Goal: Task Accomplishment & Management: Complete application form

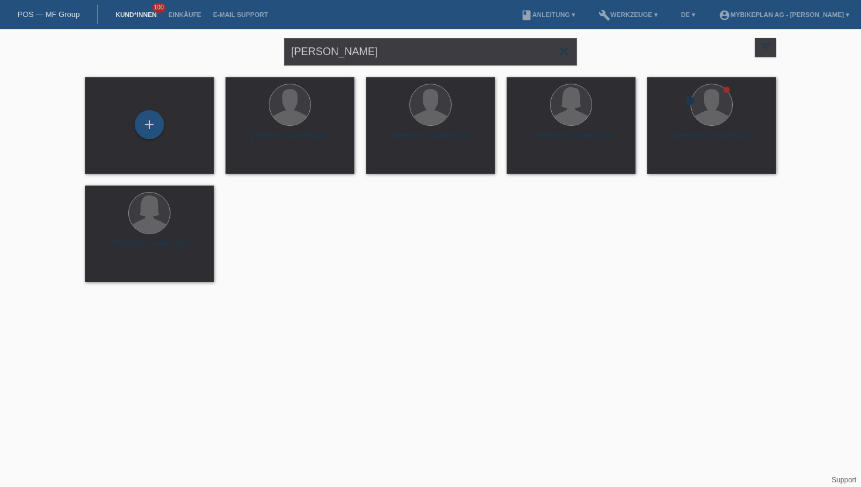
click at [115, 15] on link "Kund*innen" at bounding box center [136, 14] width 53 height 7
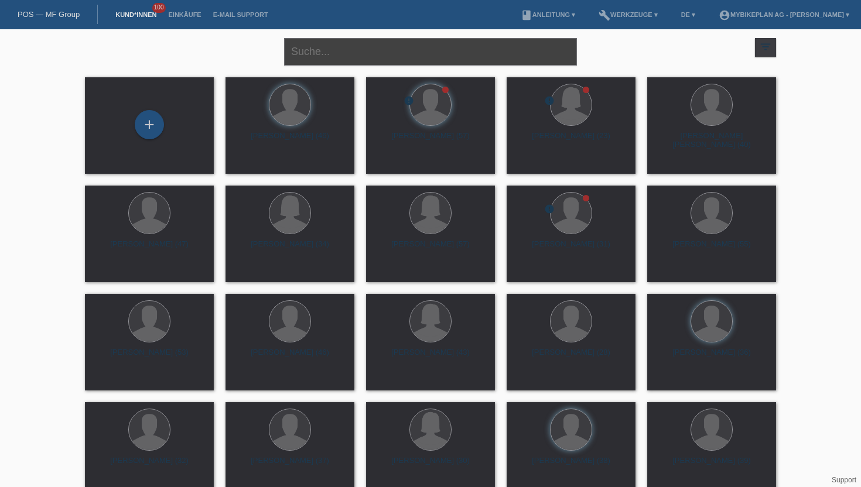
click at [325, 59] on input "text" at bounding box center [430, 52] width 293 height 28
paste input "[PERSON_NAME]"
type input "[PERSON_NAME]"
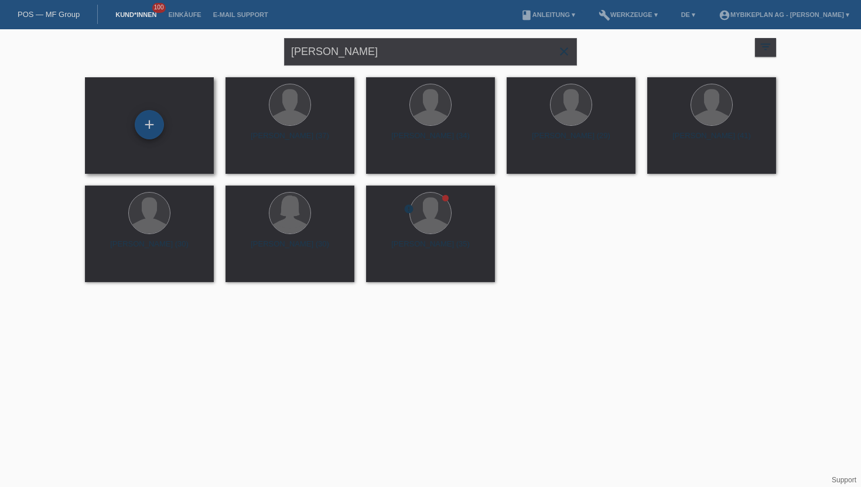
click at [157, 134] on div "+" at bounding box center [149, 124] width 29 height 29
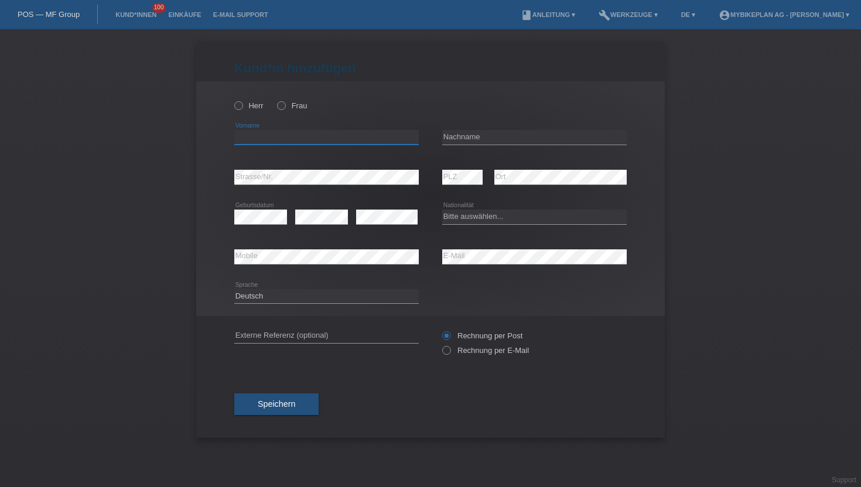
click at [256, 136] on input "text" at bounding box center [326, 137] width 185 height 15
paste input "[PERSON_NAME]"
click at [272, 142] on input "[PERSON_NAME]" at bounding box center [326, 137] width 185 height 15
type input "Lulzim"
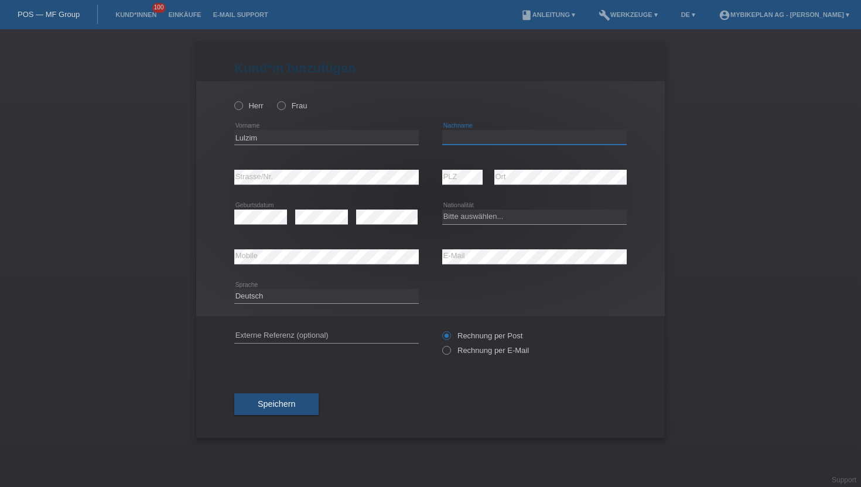
click at [476, 141] on input "text" at bounding box center [534, 137] width 185 height 15
paste input "Abazi"
type input "Abazi"
click at [234, 102] on div "Herr Frau Lulzim error Vorname C" at bounding box center [430, 198] width 469 height 235
click at [233, 100] on icon at bounding box center [233, 100] width 0 height 0
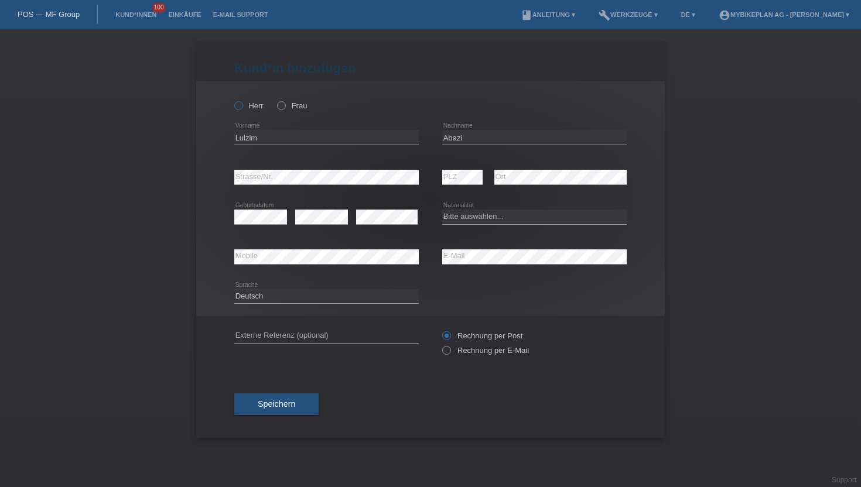
click at [241, 109] on input "Herr" at bounding box center [238, 105] width 8 height 8
radio input "true"
click at [441, 345] on icon at bounding box center [441, 345] width 0 height 0
click at [449, 354] on input "Rechnung per E-Mail" at bounding box center [446, 353] width 8 height 15
radio input "true"
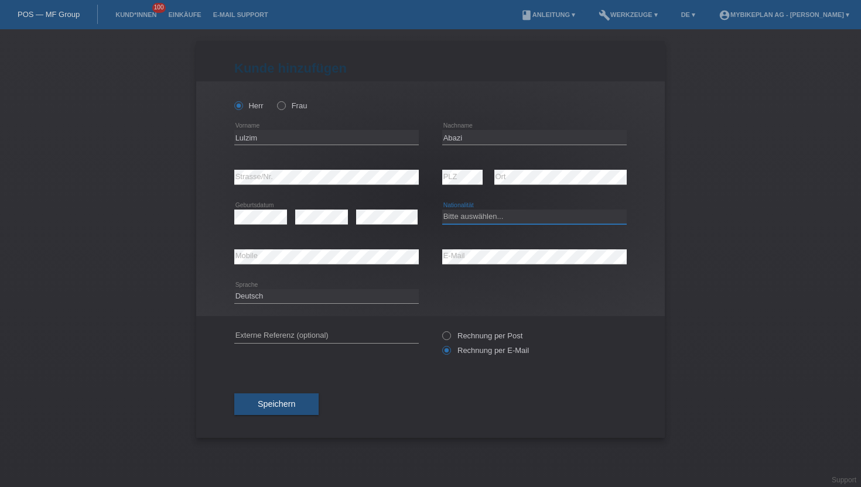
click at [470, 221] on select "Bitte auswählen... Schweiz Deutschland Liechtenstein Österreich ------------ Af…" at bounding box center [534, 217] width 185 height 14
select select "RS"
click at [442, 210] on select "Bitte auswählen... Schweiz Deutschland Liechtenstein Österreich ------------ Af…" at bounding box center [534, 217] width 185 height 14
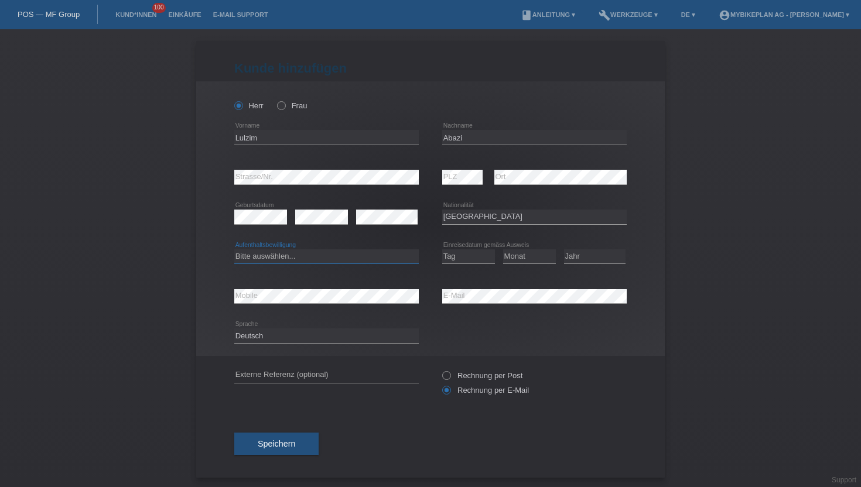
click at [267, 260] on select "Bitte auswählen... C B B - Flüchtlingsstatus Andere" at bounding box center [326, 257] width 185 height 14
select select "C"
click at [234, 250] on select "Bitte auswählen... C B B - Flüchtlingsstatus Andere" at bounding box center [326, 257] width 185 height 14
click at [476, 260] on select "Tag 01 02 03 04 05 06 07 08 09 10 11" at bounding box center [468, 257] width 53 height 14
select select "28"
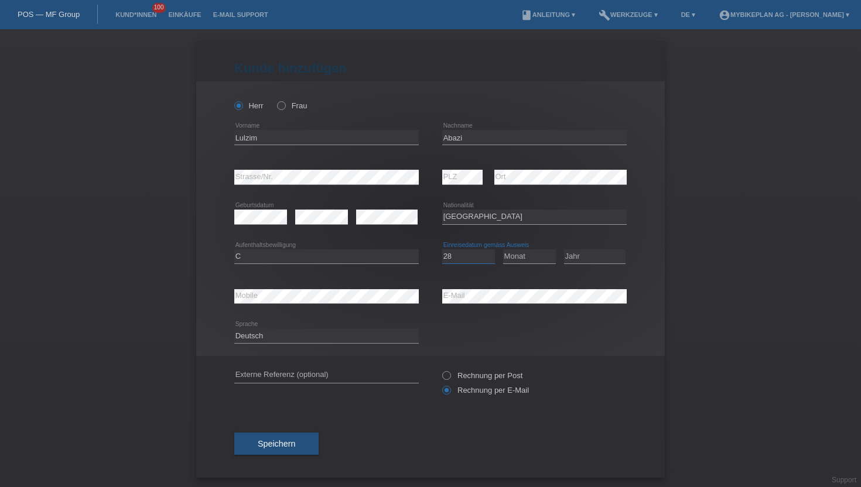
click at [442, 250] on select "Tag 01 02 03 04 05 06 07 08 09 10 11" at bounding box center [468, 257] width 53 height 14
click at [523, 255] on select "Monat 01 02 03 04 05 06 07 08 09 10 11" at bounding box center [529, 257] width 53 height 14
select select "01"
click at [503, 250] on select "Monat 01 02 03 04 05 06 07 08 09 10 11" at bounding box center [529, 257] width 53 height 14
click at [575, 258] on select "Jahr 2025 2024 2023 2022 2021 2020 2019 2018 2017 2016 2015 2014 2013 2012 2011…" at bounding box center [595, 257] width 62 height 14
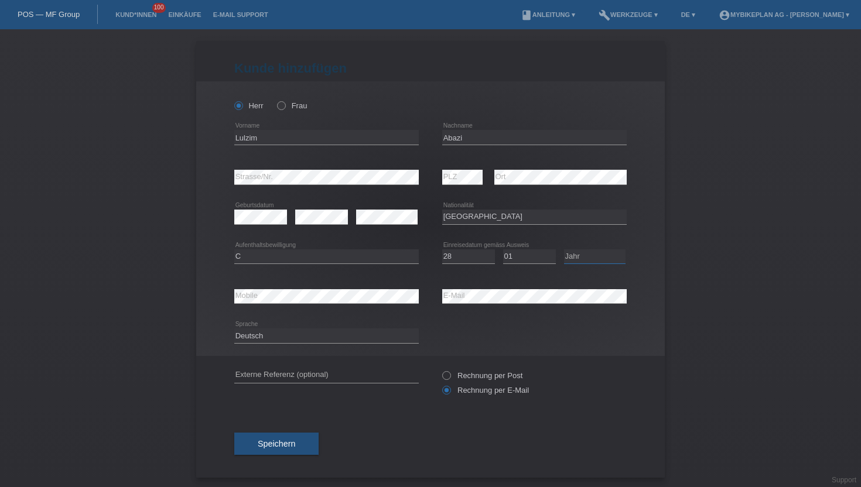
select select "1990"
click at [564, 250] on select "Jahr 2025 2024 2023 2022 2021 2020 2019 2018 2017 2016 2015 2014 2013 2012 2011…" at bounding box center [595, 257] width 62 height 14
click at [275, 451] on button "Speichern" at bounding box center [276, 444] width 84 height 22
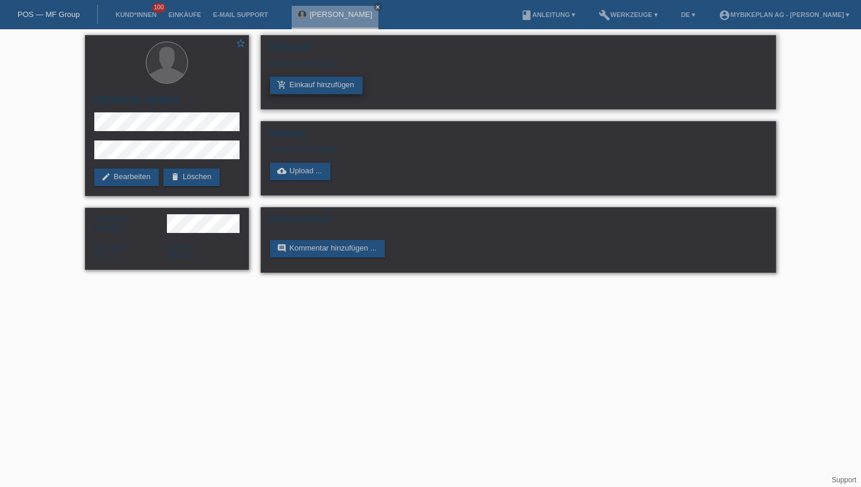
click at [309, 84] on link "add_shopping_cart Einkauf hinzufügen" at bounding box center [316, 86] width 93 height 18
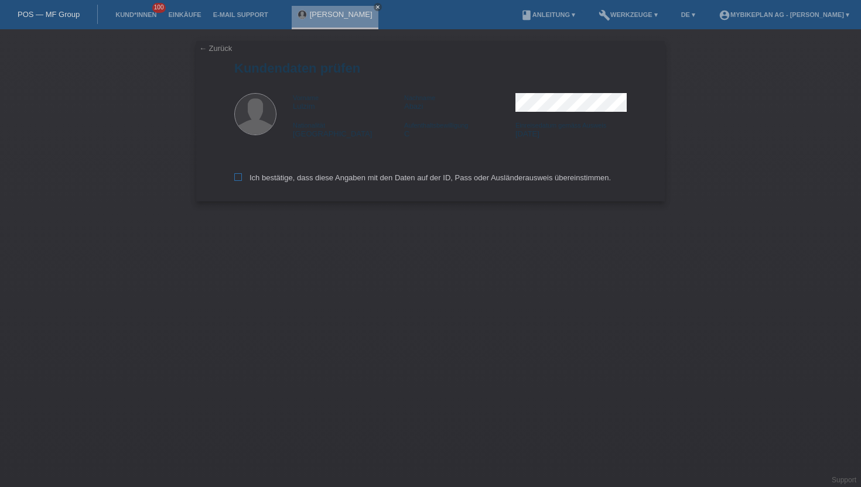
click at [236, 181] on icon at bounding box center [238, 177] width 8 height 8
click at [236, 181] on input "Ich bestätige, dass diese Angaben mit den Daten auf der ID, Pass oder Ausländer…" at bounding box center [238, 177] width 8 height 8
checkbox input "true"
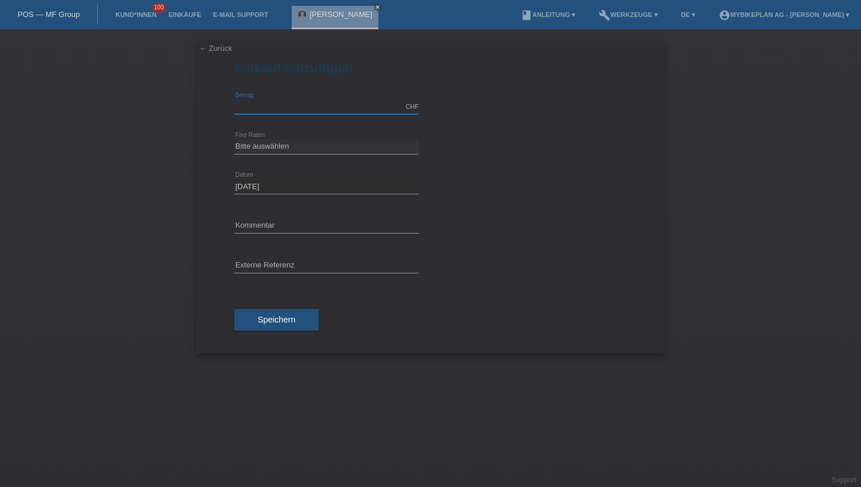
click at [256, 103] on input "text" at bounding box center [326, 107] width 185 height 15
type input "8999.00"
click at [261, 148] on select "Bitte auswählen 6 Raten 12 Raten 18 Raten 24 Raten 36 Raten 48 Raten" at bounding box center [326, 146] width 185 height 14
select select "488"
click at [234, 139] on select "Bitte auswählen 6 Raten 12 Raten 18 Raten 24 Raten 36 Raten 48 Raten" at bounding box center [326, 146] width 185 height 14
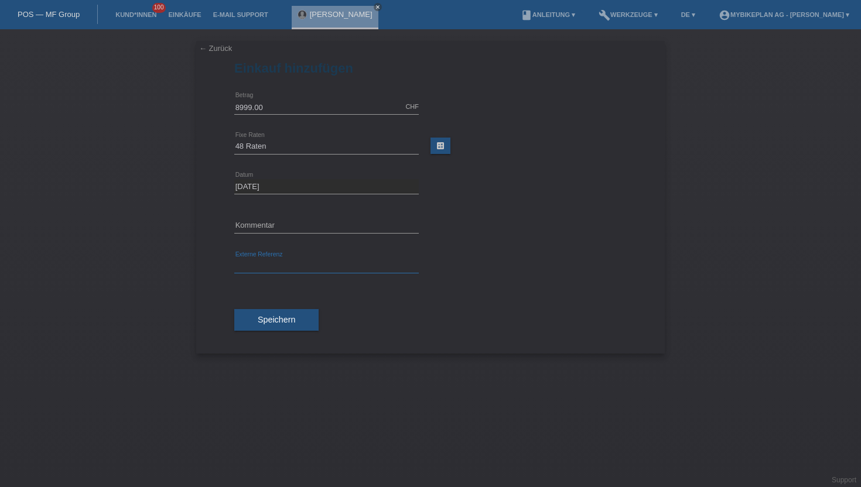
click at [262, 269] on input "text" at bounding box center [326, 266] width 185 height 15
paste input "43122413439"
type input "43122413439"
click at [281, 328] on button "Speichern" at bounding box center [276, 320] width 84 height 22
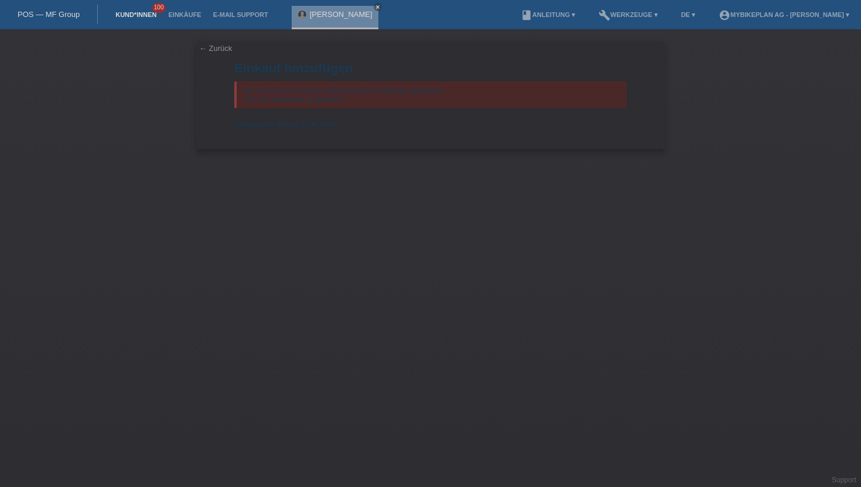
click at [137, 15] on link "Kund*innen" at bounding box center [136, 14] width 53 height 7
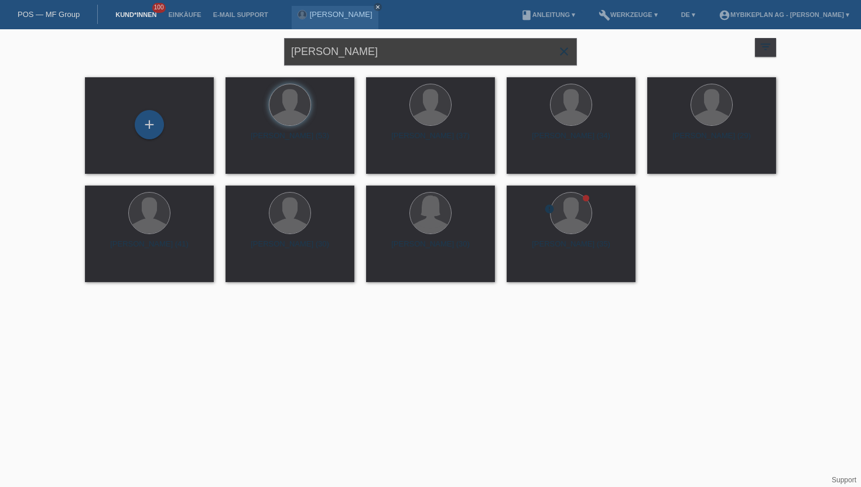
click at [316, 52] on input "[PERSON_NAME]" at bounding box center [430, 52] width 293 height 28
click at [302, 46] on input "text" at bounding box center [430, 52] width 293 height 28
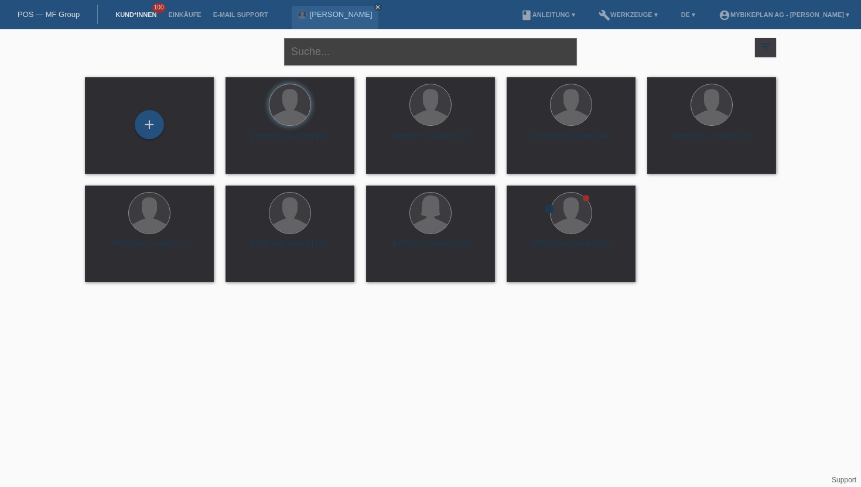
paste input "[PERSON_NAME]"
type input "[PERSON_NAME]"
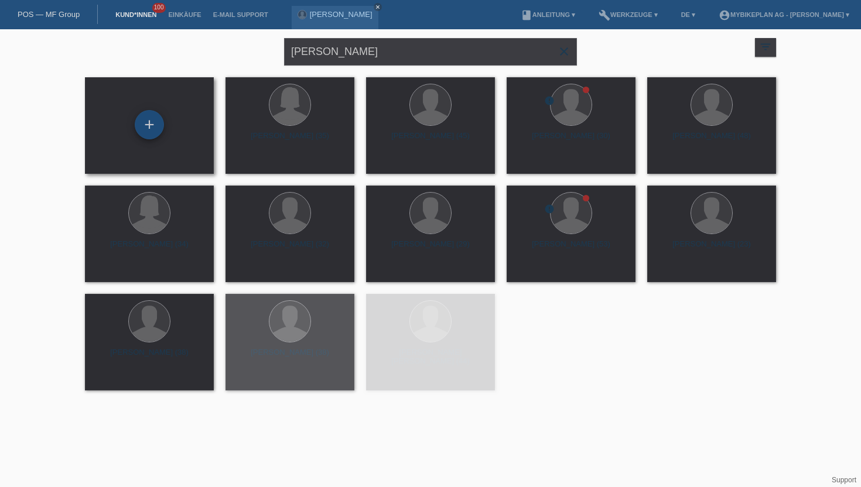
click at [153, 127] on div "+" at bounding box center [149, 124] width 29 height 29
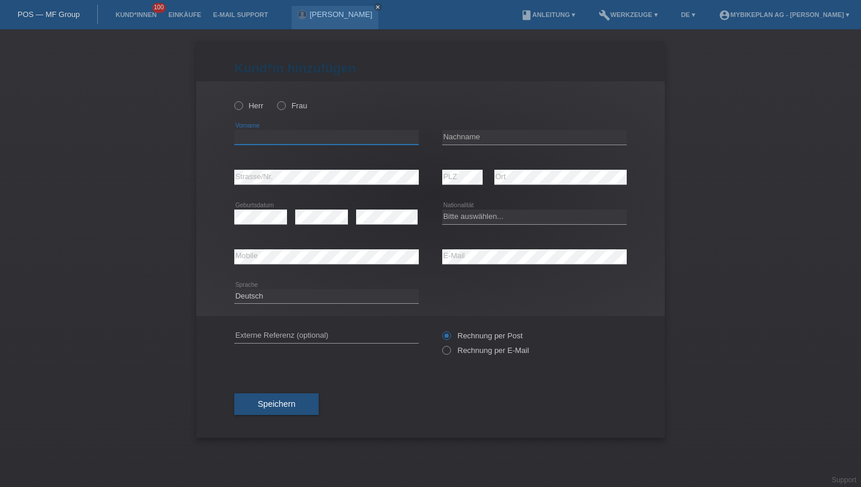
click at [277, 138] on input "text" at bounding box center [326, 137] width 185 height 15
paste input "[PERSON_NAME]"
click at [288, 139] on input "[PERSON_NAME]" at bounding box center [326, 137] width 185 height 15
type input "[PERSON_NAME]"
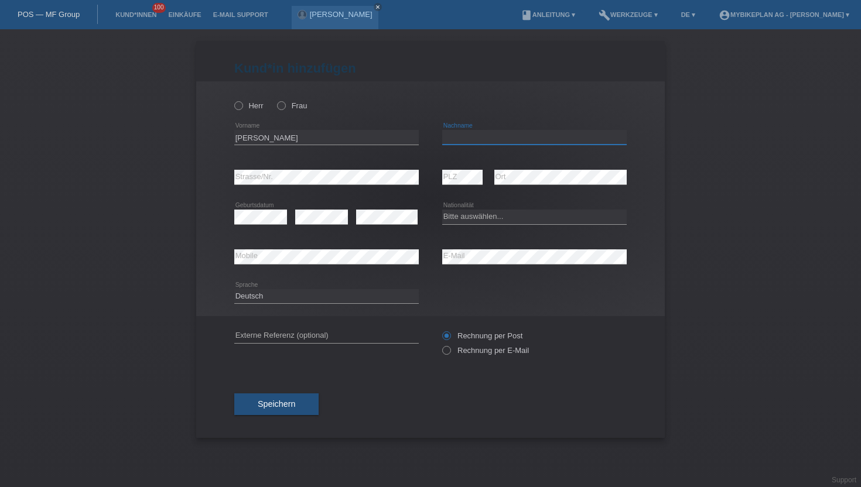
click at [474, 139] on input "text" at bounding box center [534, 137] width 185 height 15
paste input "[PERSON_NAME]"
type input "[PERSON_NAME]"
click at [233, 100] on icon at bounding box center [233, 100] width 0 height 0
click at [237, 108] on input "Herr" at bounding box center [238, 105] width 8 height 8
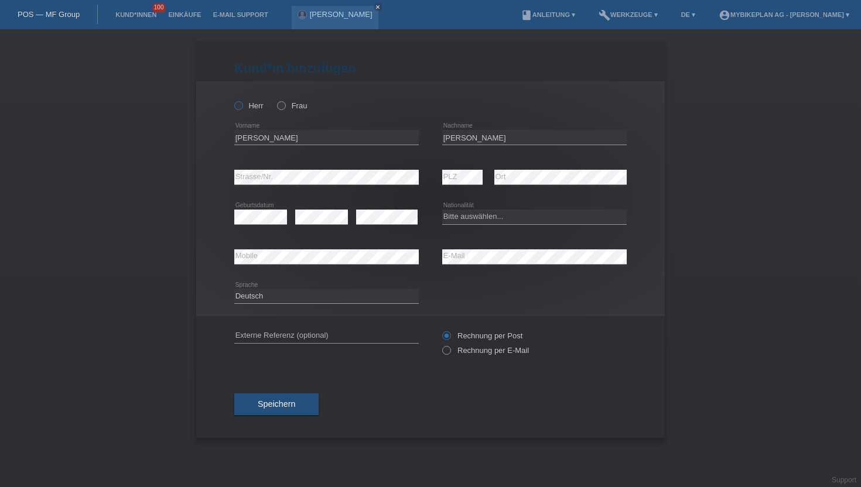
radio input "true"
click at [441, 345] on icon at bounding box center [441, 345] width 0 height 0
click at [446, 354] on input "Rechnung per E-Mail" at bounding box center [446, 353] width 8 height 15
radio input "true"
click at [273, 209] on div "error Geburtsdatum" at bounding box center [260, 217] width 53 height 40
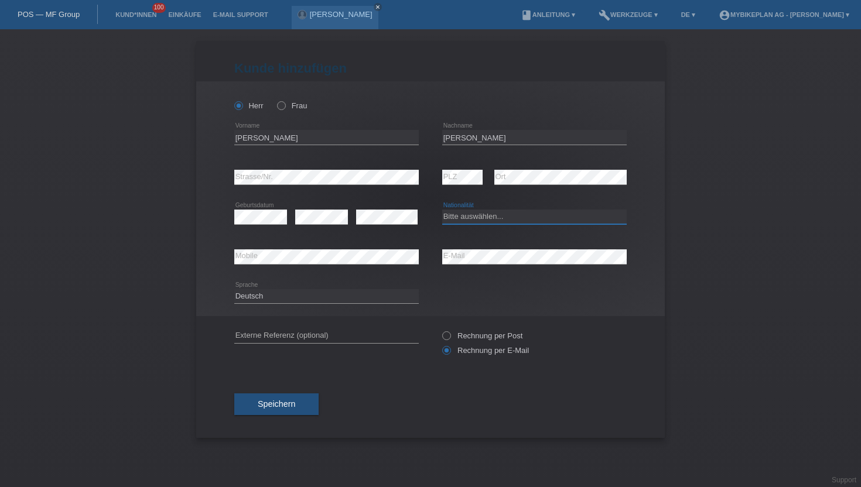
click at [471, 215] on select "Bitte auswählen... Schweiz Deutschland Liechtenstein Österreich ------------ Af…" at bounding box center [534, 217] width 185 height 14
select select "CH"
click at [442, 210] on select "Bitte auswählen... Schweiz Deutschland Liechtenstein Österreich ------------ Af…" at bounding box center [534, 217] width 185 height 14
click at [277, 407] on span "Speichern" at bounding box center [276, 404] width 37 height 9
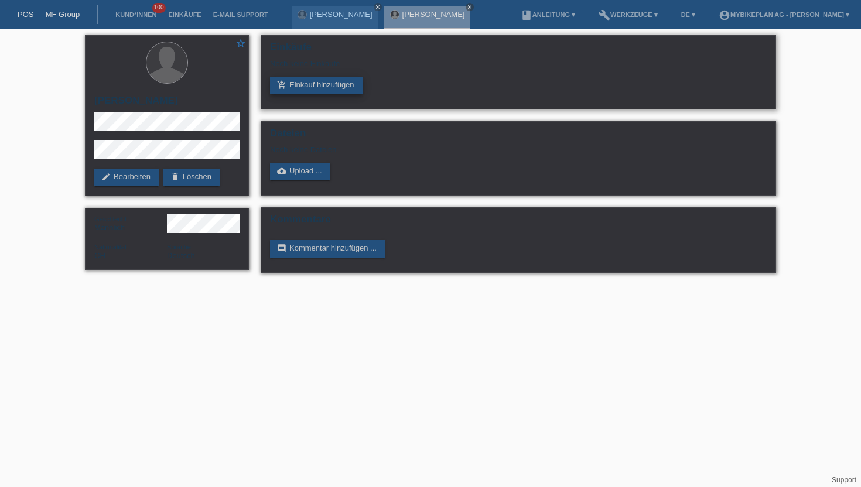
click at [293, 87] on link "add_shopping_cart Einkauf hinzufügen" at bounding box center [316, 86] width 93 height 18
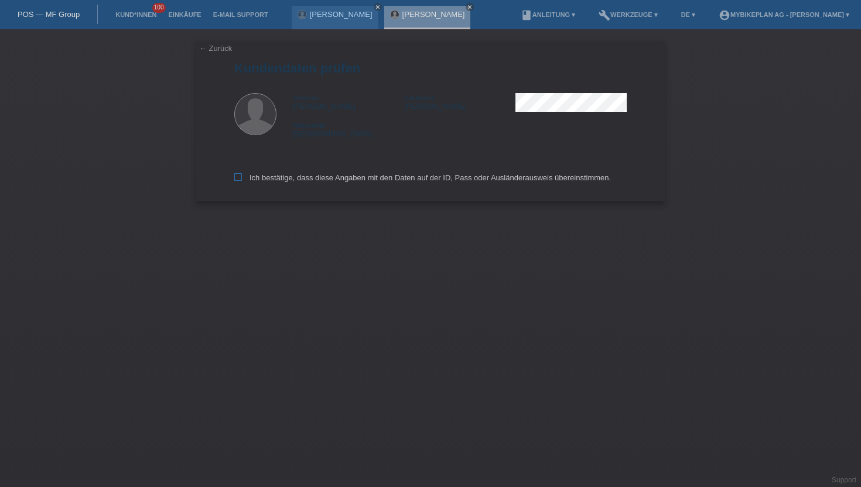
click at [246, 180] on label "Ich bestätige, dass diese Angaben mit den Daten auf der ID, Pass oder Ausländer…" at bounding box center [422, 177] width 377 height 9
click at [242, 180] on input "Ich bestätige, dass diese Angaben mit den Daten auf der ID, Pass oder Ausländer…" at bounding box center [238, 177] width 8 height 8
checkbox input "true"
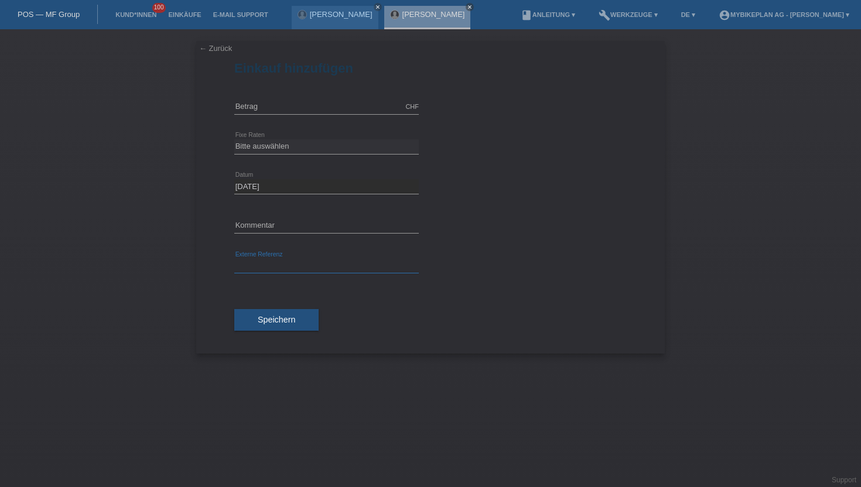
click at [275, 270] on input "text" at bounding box center [326, 266] width 185 height 15
paste input "43129618753"
type input "43129618753"
click at [260, 108] on input "text" at bounding box center [326, 107] width 185 height 15
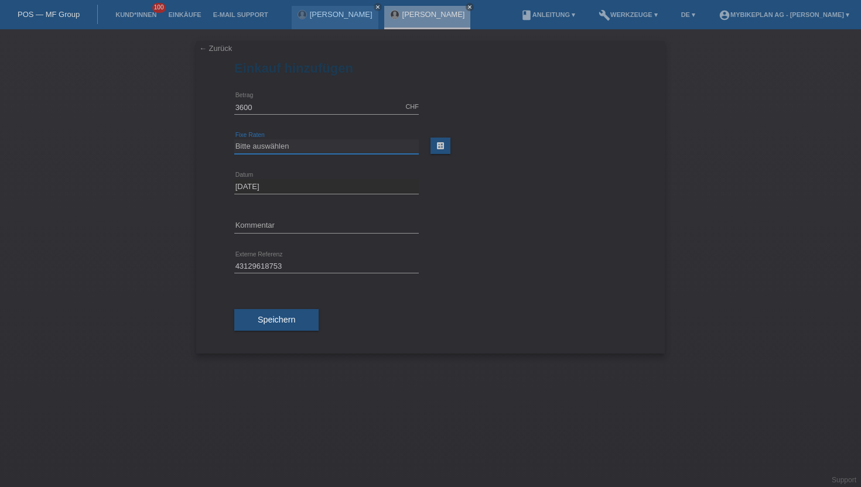
type input "3600.00"
click at [288, 150] on select "Bitte auswählen 6 Raten 12 Raten 18 Raten 24 Raten 36 Raten 48 Raten" at bounding box center [326, 146] width 185 height 14
select select "488"
click at [234, 139] on select "Bitte auswählen 6 Raten 12 Raten 18 Raten 24 Raten 36 Raten 48 Raten" at bounding box center [326, 146] width 185 height 14
click at [289, 330] on button "Speichern" at bounding box center [276, 320] width 84 height 22
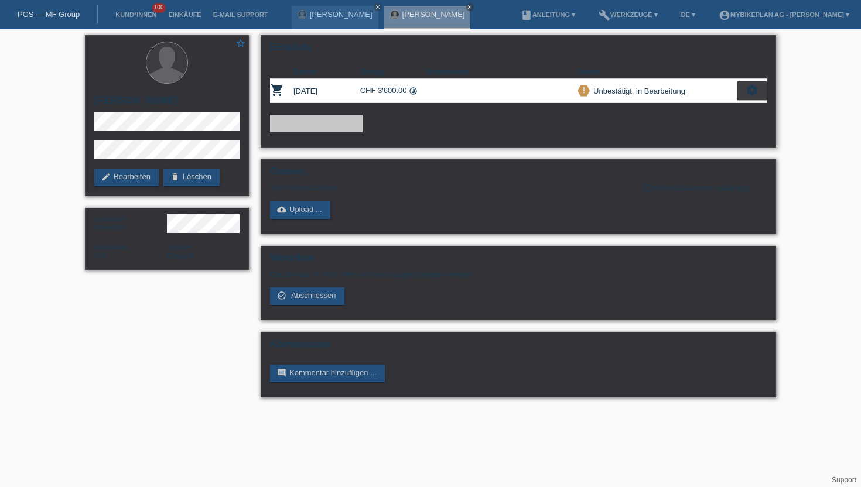
click at [756, 90] on icon "settings" at bounding box center [752, 90] width 13 height 13
click at [759, 94] on div "settings" at bounding box center [752, 90] width 29 height 19
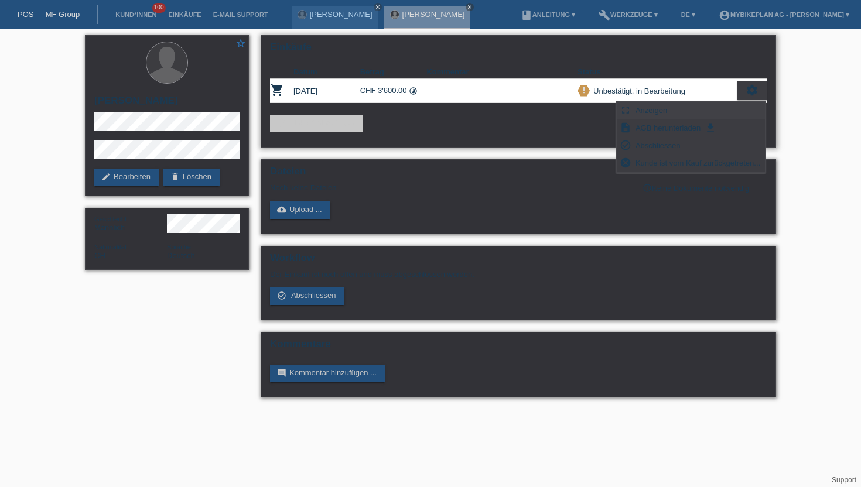
click at [666, 110] on span "Anzeigen" at bounding box center [651, 110] width 35 height 14
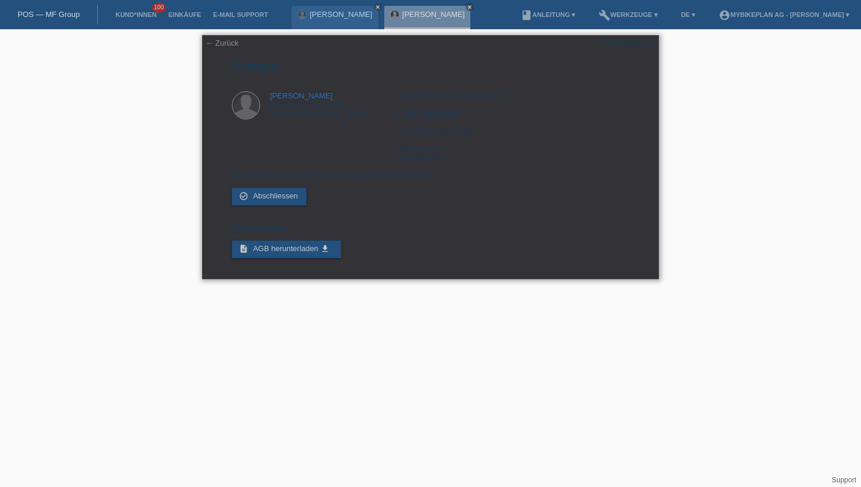
click at [609, 46] on div "POSP00026826" at bounding box center [626, 43] width 55 height 9
copy div "POSP00026826"
click at [133, 21] on li "Kund*innen 100" at bounding box center [136, 15] width 53 height 30
click at [134, 15] on link "Kund*innen" at bounding box center [136, 14] width 53 height 7
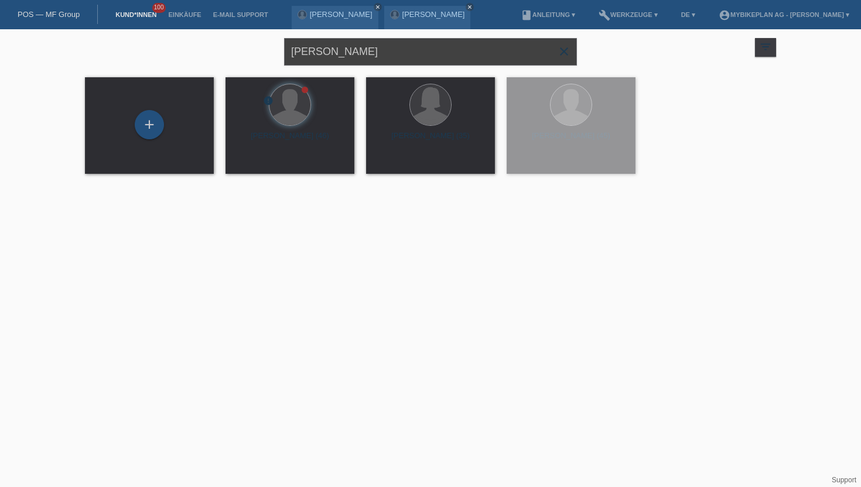
click at [364, 49] on input "[PERSON_NAME]" at bounding box center [430, 52] width 293 height 28
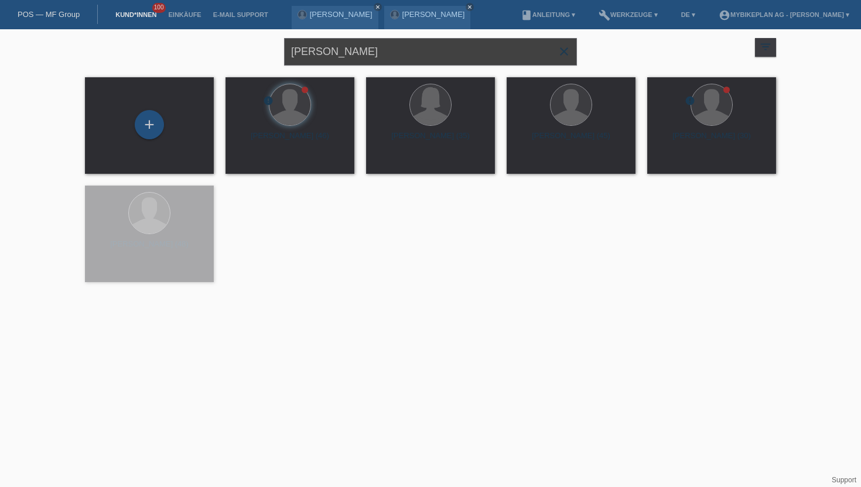
click at [364, 49] on input "[PERSON_NAME]" at bounding box center [430, 52] width 293 height 28
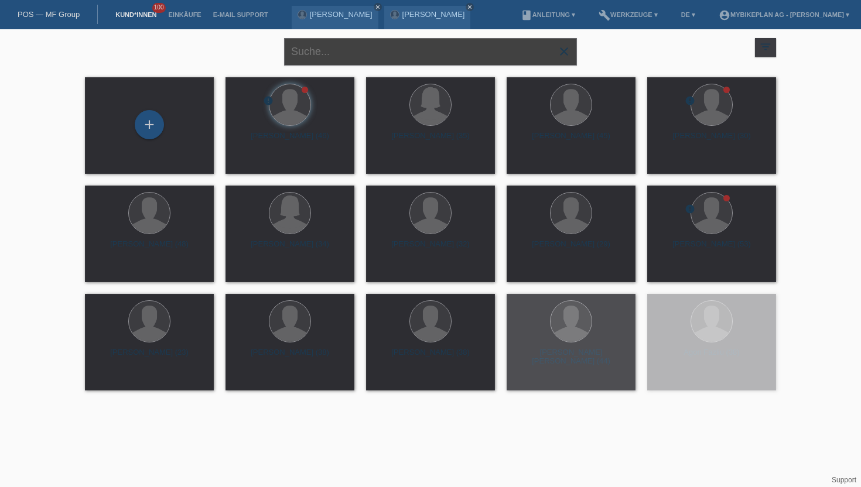
paste input "[PERSON_NAME]"
type input "[PERSON_NAME]"
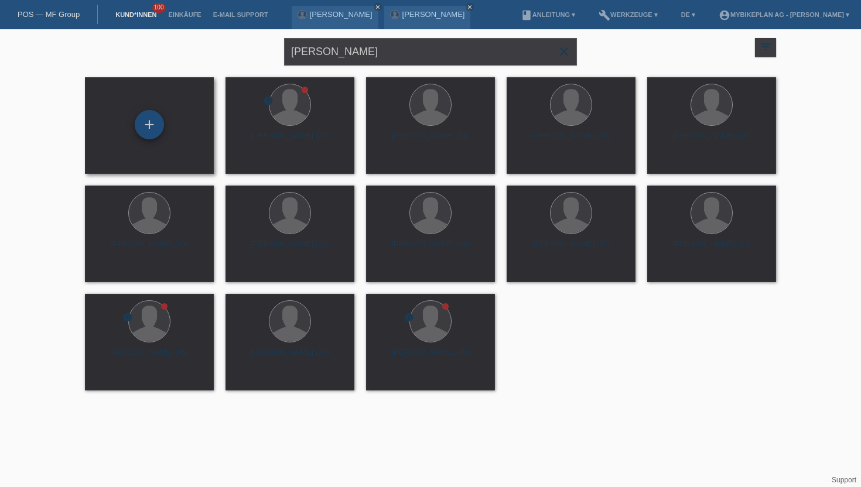
click at [162, 131] on div "+" at bounding box center [149, 124] width 29 height 29
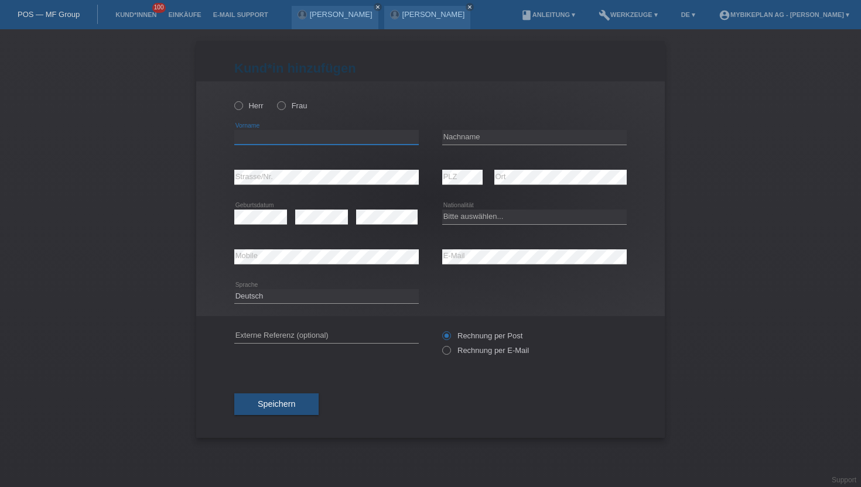
click at [364, 140] on input "text" at bounding box center [326, 137] width 185 height 15
paste input "[PERSON_NAME]"
click at [289, 139] on input "[PERSON_NAME]" at bounding box center [326, 137] width 185 height 15
type input "Alessandro"
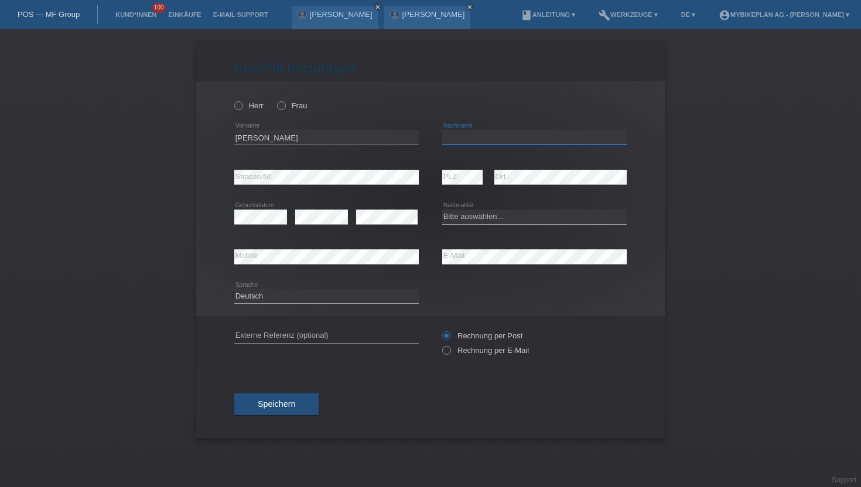
click at [473, 135] on input "text" at bounding box center [534, 137] width 185 height 15
paste input "Jodice"
type input "Jodice"
click at [233, 100] on icon at bounding box center [233, 100] width 0 height 0
click at [238, 102] on input "Herr" at bounding box center [238, 105] width 8 height 8
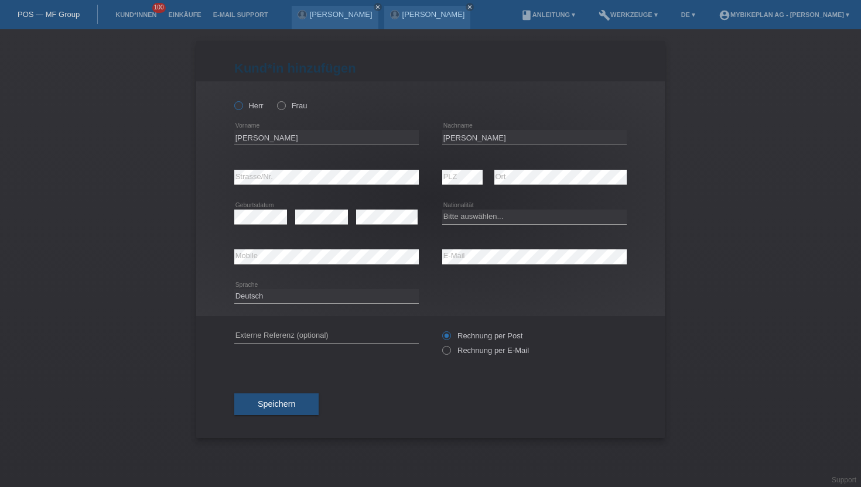
radio input "true"
click at [452, 354] on label "Rechnung per E-Mail" at bounding box center [485, 350] width 87 height 9
click at [450, 354] on input "Rechnung per E-Mail" at bounding box center [446, 353] width 8 height 15
radio input "true"
click at [280, 414] on button "Speichern" at bounding box center [276, 405] width 84 height 22
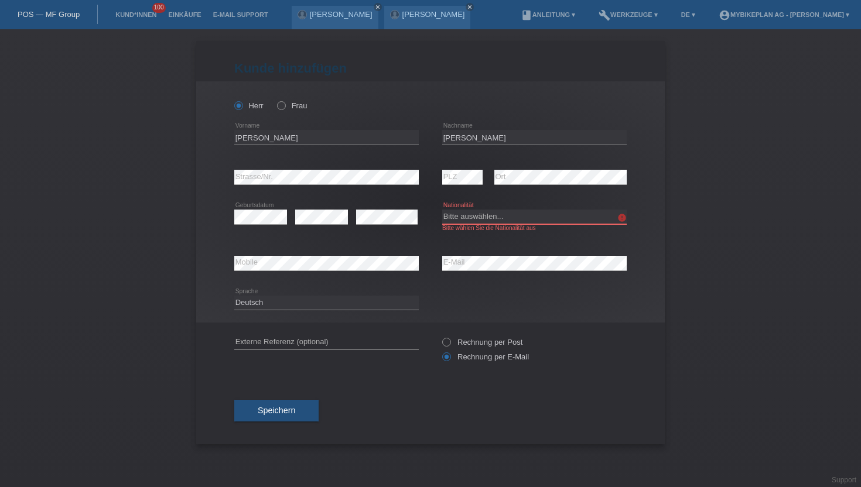
click at [479, 219] on select "Bitte auswählen... Schweiz Deutschland Liechtenstein Österreich ------------ Af…" at bounding box center [534, 217] width 185 height 14
select select "FR"
click at [442, 210] on select "Bitte auswählen... Schweiz Deutschland Liechtenstein Österreich ------------ Af…" at bounding box center [534, 217] width 185 height 14
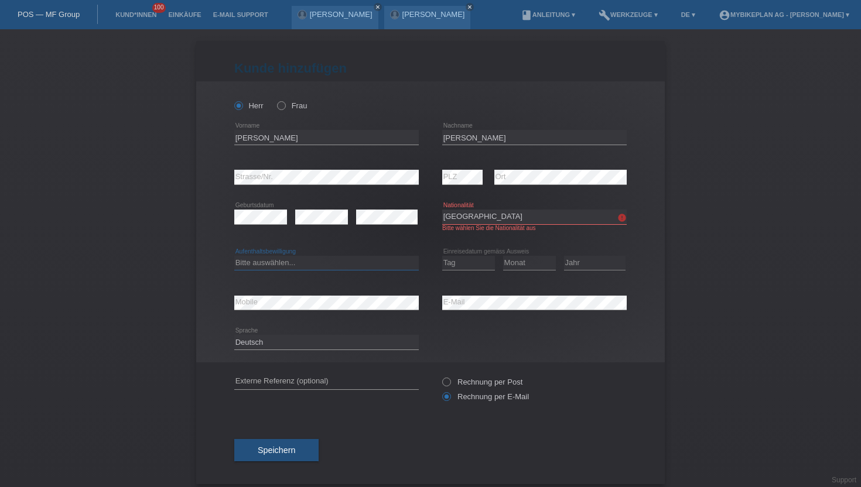
click at [251, 262] on select "Bitte auswählen... C B B - Flüchtlingsstatus Andere" at bounding box center [326, 263] width 185 height 14
select select "C"
click at [234, 257] on select "Bitte auswählen... C B B - Flüchtlingsstatus Andere" at bounding box center [326, 263] width 185 height 14
click at [457, 266] on select "Tag 01 02 03 04 05 06 07 08 09 10 11" at bounding box center [468, 263] width 53 height 14
select select "01"
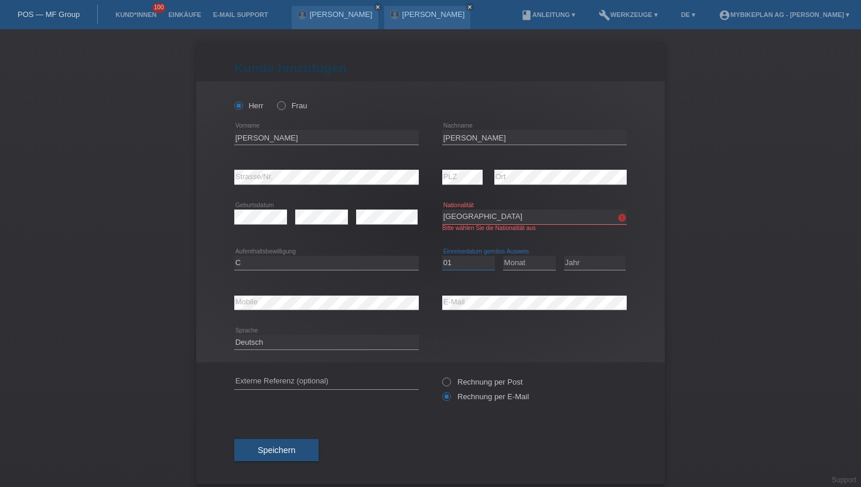
click at [442, 257] on select "Tag 01 02 03 04 05 06 07 08 09 10 11" at bounding box center [468, 263] width 53 height 14
click at [521, 260] on select "Monat 01 02 03 04 05 06 07 08 09 10 11" at bounding box center [529, 263] width 53 height 14
select select "12"
click at [503, 257] on select "Monat 01 02 03 04 05 06 07 08 09 10 11" at bounding box center [529, 263] width 53 height 14
click at [584, 262] on select "Jahr 2025 2024 2023 2022 2021 2020 2019 2018 2017 2016 2015 2014 2013 2012 2011…" at bounding box center [595, 263] width 62 height 14
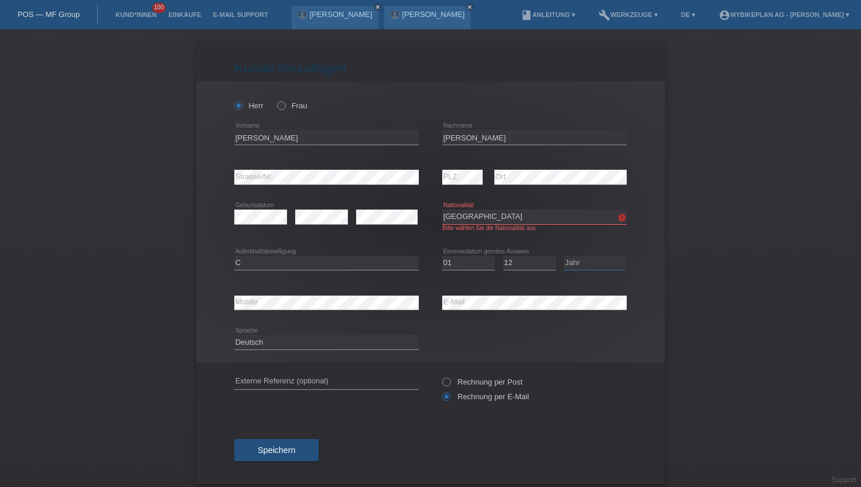
select select "2018"
click at [564, 257] on select "Jahr 2025 2024 2023 2022 2021 2020 2019 2018 2017 2016 2015 2014 2013 2012 2011…" at bounding box center [595, 263] width 62 height 14
click at [169, 331] on div "Kund*in hinzufügen Kunde hinzufügen Kundin hinzufügen Herr Frau Alessandro erro…" at bounding box center [430, 258] width 861 height 458
click at [255, 458] on button "Speichern" at bounding box center [276, 450] width 84 height 22
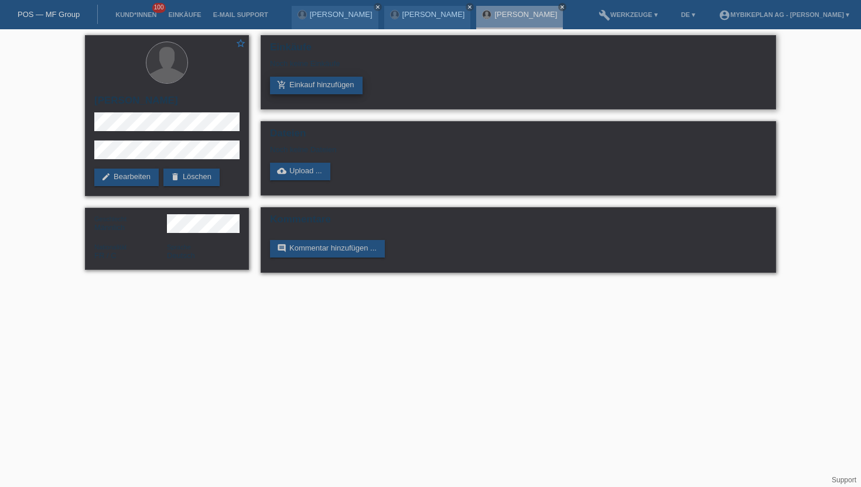
click at [298, 86] on link "add_shopping_cart Einkauf hinzufügen" at bounding box center [316, 86] width 93 height 18
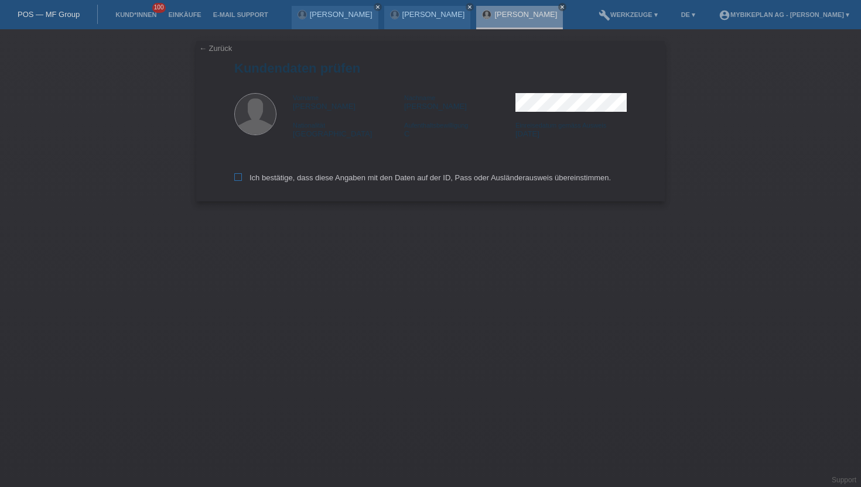
click at [241, 181] on icon at bounding box center [238, 177] width 8 height 8
click at [241, 181] on input "Ich bestätige, dass diese Angaben mit den Daten auf der ID, Pass oder Ausländer…" at bounding box center [238, 177] width 8 height 8
checkbox input "true"
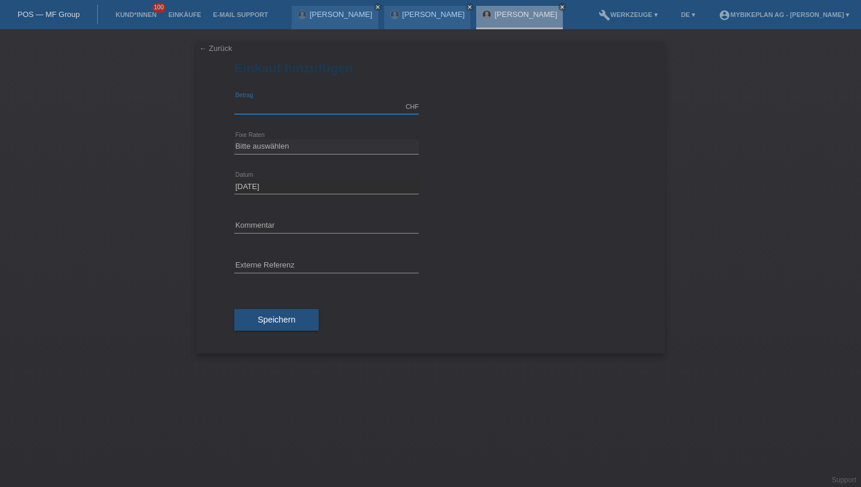
click at [254, 105] on input "text" at bounding box center [326, 107] width 185 height 15
type input "4199.00"
click at [260, 133] on div "Bitte auswählen 6 Raten 12 Raten 18 Raten 24 Raten 36 Raten 48 Raten error Fixe…" at bounding box center [326, 147] width 185 height 40
click at [260, 142] on select "Bitte auswählen 6 Raten 12 Raten 18 Raten 24 Raten 36 Raten 48 Raten" at bounding box center [326, 146] width 185 height 14
select select "488"
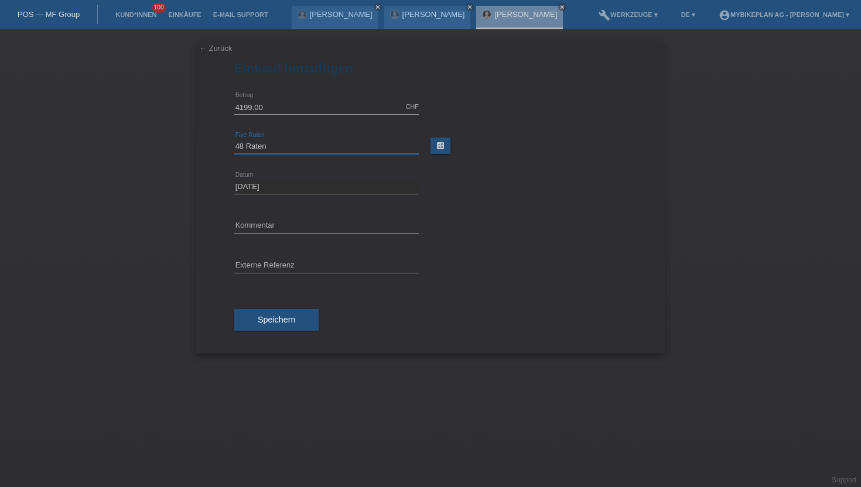
click at [234, 139] on select "Bitte auswählen 6 Raten 12 Raten 18 Raten 24 Raten 36 Raten 48 Raten" at bounding box center [326, 146] width 185 height 14
click at [255, 270] on input "text" at bounding box center [326, 266] width 185 height 15
paste input "43134237774"
type input "43134237774"
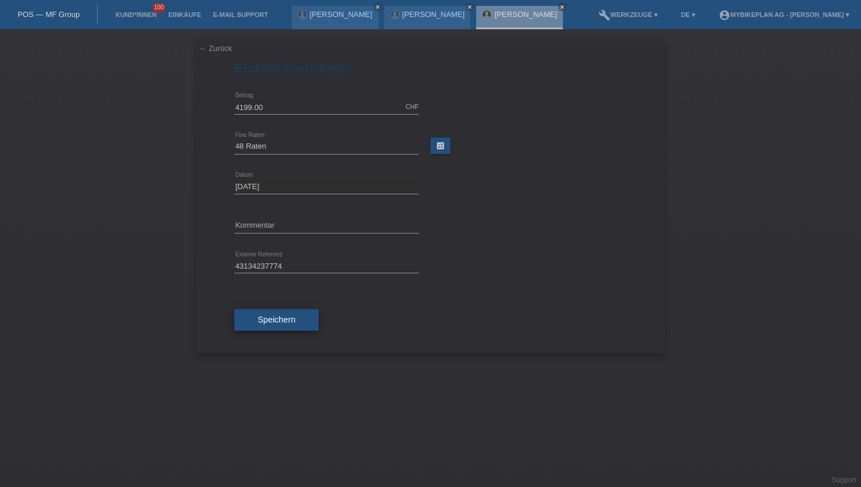
click at [269, 320] on span "Speichern" at bounding box center [276, 319] width 37 height 9
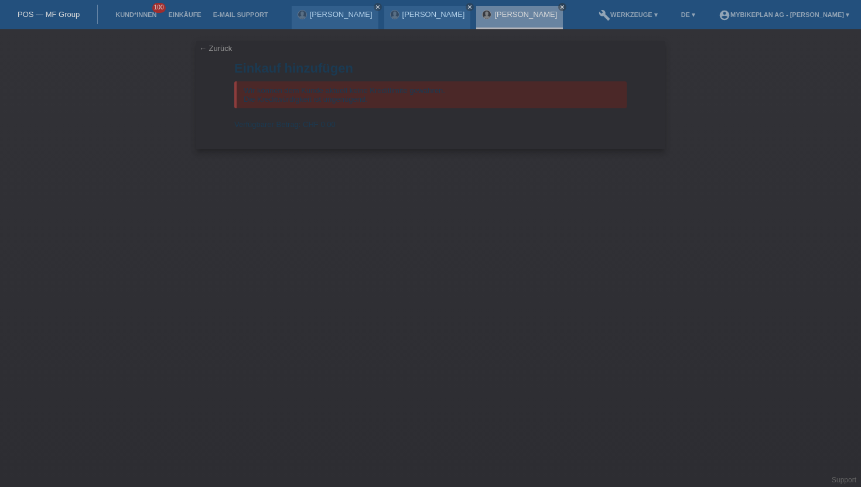
click at [131, 9] on li "Kund*innen 100" at bounding box center [136, 15] width 53 height 30
click at [130, 11] on li "Kund*innen 100" at bounding box center [136, 15] width 53 height 30
click at [131, 18] on link "Kund*innen" at bounding box center [136, 14] width 53 height 7
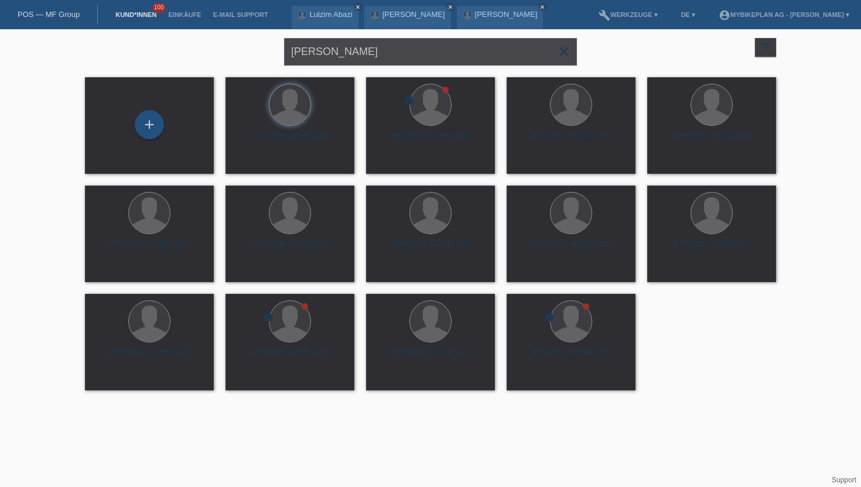
click at [380, 54] on input "[PERSON_NAME]" at bounding box center [430, 52] width 293 height 28
paste input "Tiago Alves"
type input "Tiago Alves"
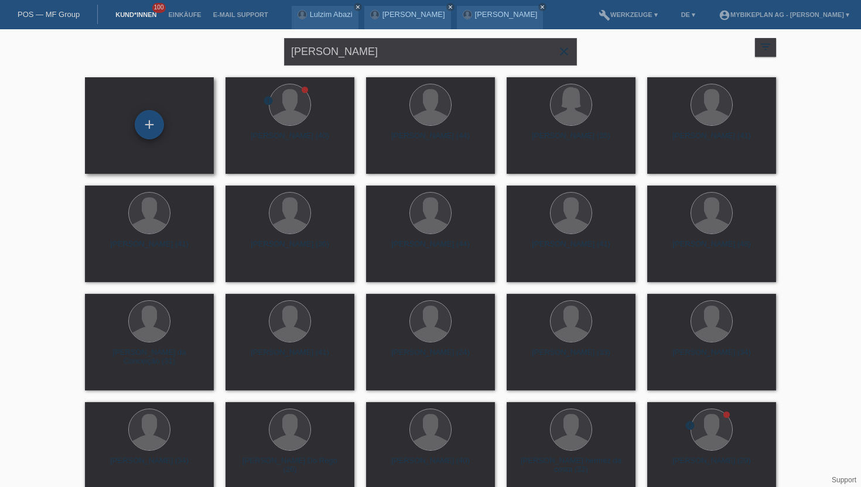
click at [150, 134] on div "+" at bounding box center [149, 124] width 29 height 29
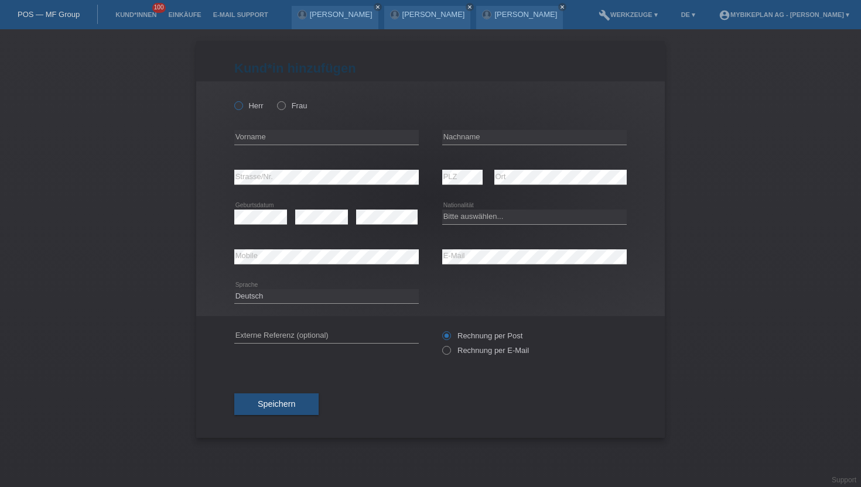
click at [233, 100] on icon at bounding box center [233, 100] width 0 height 0
click at [241, 103] on input "Herr" at bounding box center [238, 105] width 8 height 8
radio input "true"
click at [254, 146] on div "error Vorname" at bounding box center [326, 138] width 185 height 40
click at [255, 138] on input "text" at bounding box center [326, 137] width 185 height 15
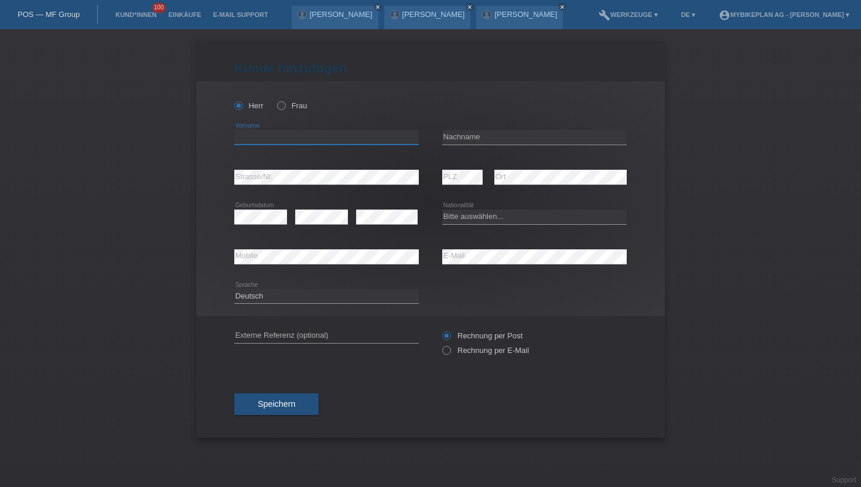
click at [255, 138] on input "text" at bounding box center [326, 137] width 185 height 15
type input "[PERSON_NAME]"
click at [470, 140] on input "text" at bounding box center [534, 137] width 185 height 15
type input "[PERSON_NAME]"
click at [441, 345] on icon at bounding box center [441, 345] width 0 height 0
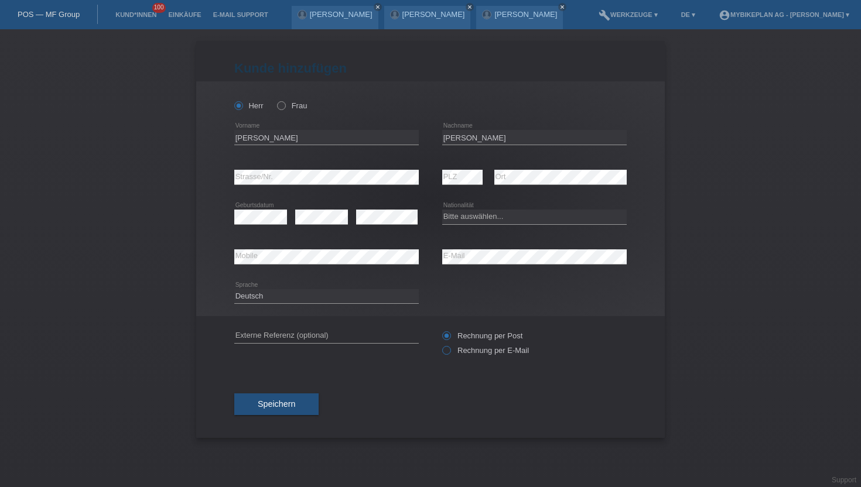
click at [444, 353] on input "Rechnung per E-Mail" at bounding box center [446, 353] width 8 height 15
radio input "true"
click at [250, 169] on div "error Strasse/Nr." at bounding box center [326, 178] width 185 height 40
click at [476, 220] on select "Bitte auswählen... Schweiz Deutschland Liechtenstein Österreich ------------ Af…" at bounding box center [534, 217] width 185 height 14
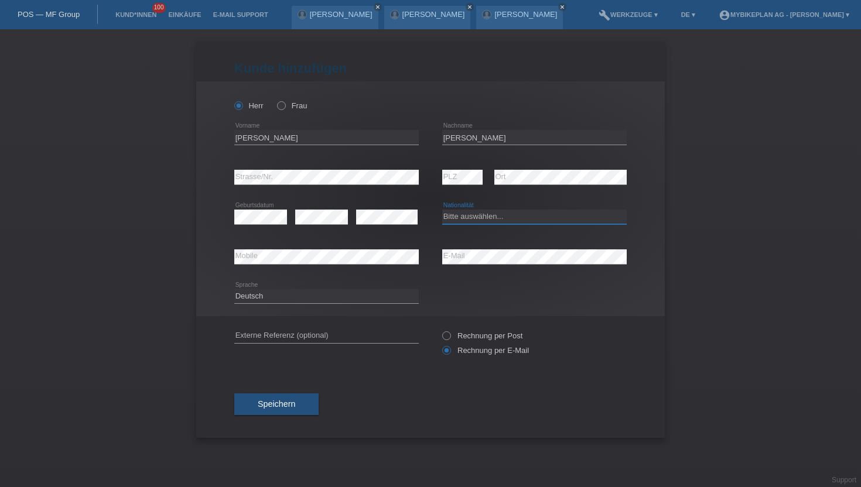
select select "PT"
click at [442, 210] on select "Bitte auswählen... Schweiz Deutschland Liechtenstein Österreich ------------ Af…" at bounding box center [534, 217] width 185 height 14
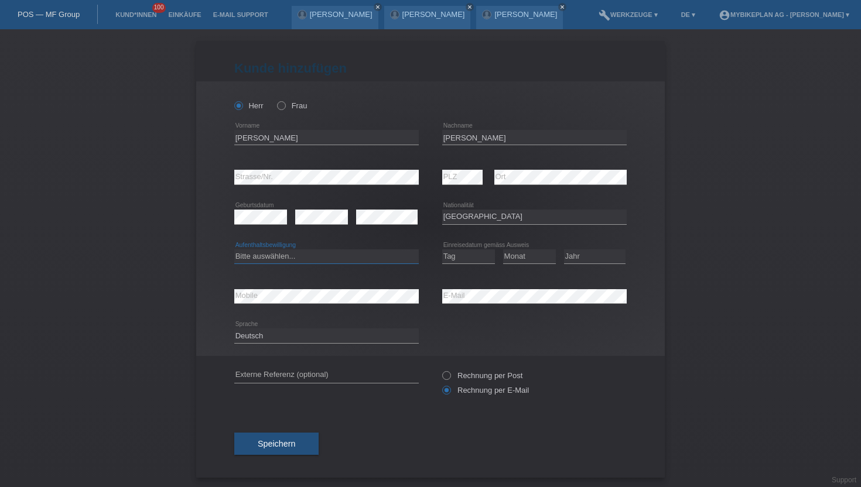
click at [253, 257] on select "Bitte auswählen... C B B - Flüchtlingsstatus Andere" at bounding box center [326, 257] width 185 height 14
select select "C"
click at [234, 250] on select "Bitte auswählen... C B B - Flüchtlingsstatus Andere" at bounding box center [326, 257] width 185 height 14
click at [456, 254] on select "Tag 01 02 03 04 05 06 07 08 09 10 11" at bounding box center [468, 257] width 53 height 14
select select "28"
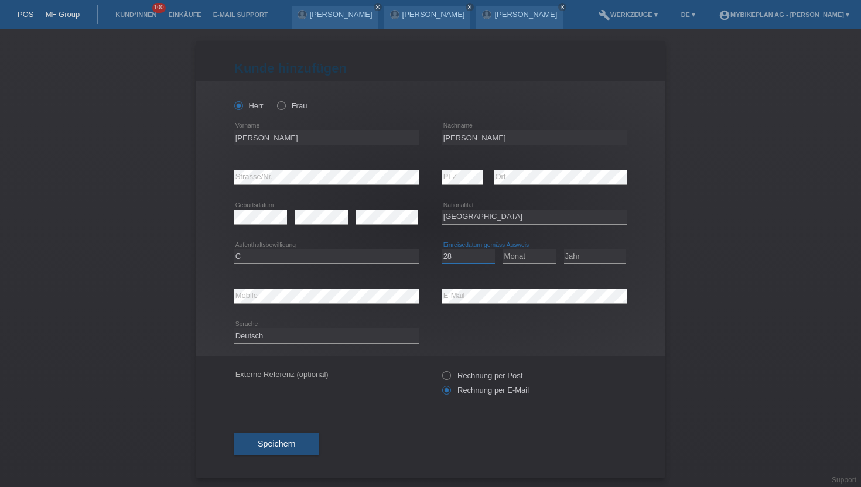
click at [442, 250] on select "Tag 01 02 03 04 05 06 07 08 09 10 11" at bounding box center [468, 257] width 53 height 14
click at [515, 260] on select "Monat 01 02 03 04 05 06 07 08 09 10 11" at bounding box center [529, 257] width 53 height 14
select select "03"
click at [503, 250] on select "Monat 01 02 03 04 05 06 07 08 09 10 11" at bounding box center [529, 257] width 53 height 14
click at [594, 260] on select "Jahr 2025 2024 2023 2022 2021 2020 2019 2018 2017 2016 2015 2014 2013 2012 2011…" at bounding box center [595, 257] width 62 height 14
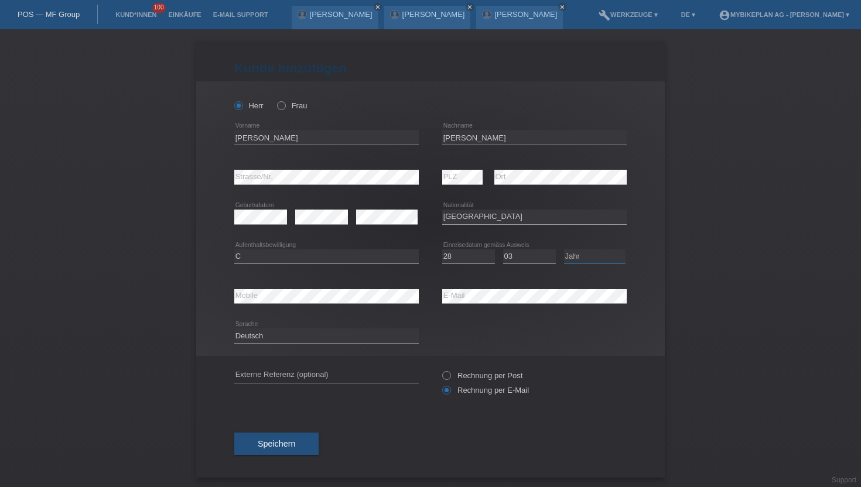
select select "2012"
click at [564, 250] on select "Jahr 2025 2024 2023 2022 2021 2020 2019 2018 2017 2016 2015 2014 2013 2012 2011…" at bounding box center [595, 257] width 62 height 14
click at [261, 449] on span "Speichern" at bounding box center [276, 443] width 37 height 9
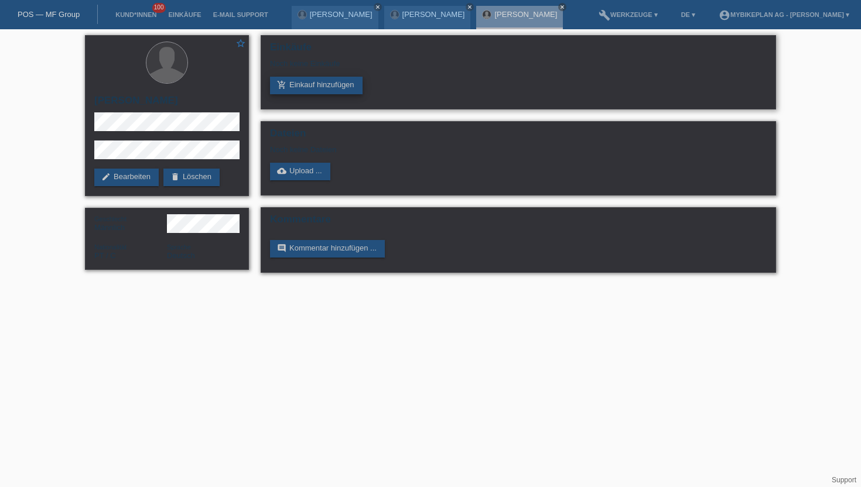
click at [302, 91] on link "add_shopping_cart Einkauf hinzufügen" at bounding box center [316, 86] width 93 height 18
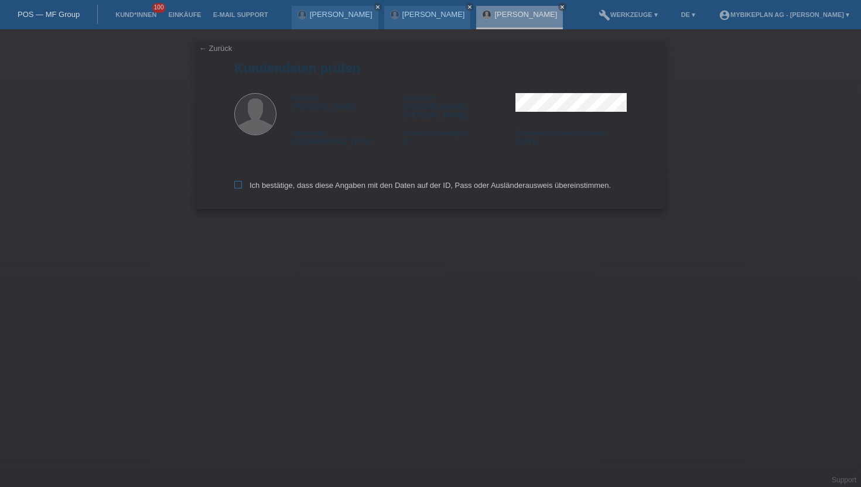
click at [237, 181] on icon at bounding box center [238, 185] width 8 height 8
click at [237, 181] on input "Ich bestätige, dass diese Angaben mit den Daten auf der ID, Pass oder Ausländer…" at bounding box center [238, 185] width 8 height 8
checkbox input "true"
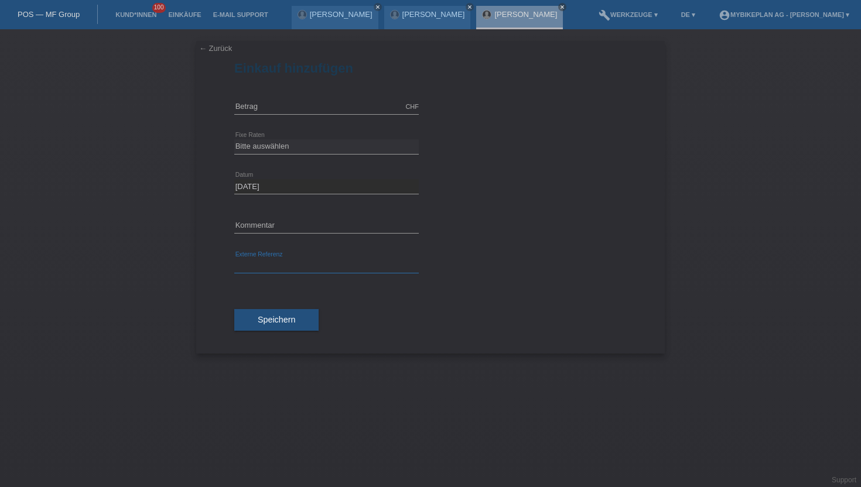
click at [277, 262] on input "text" at bounding box center [326, 266] width 185 height 15
paste input "43134237775"
type input "43134237775"
click at [263, 112] on input "text" at bounding box center [326, 107] width 185 height 15
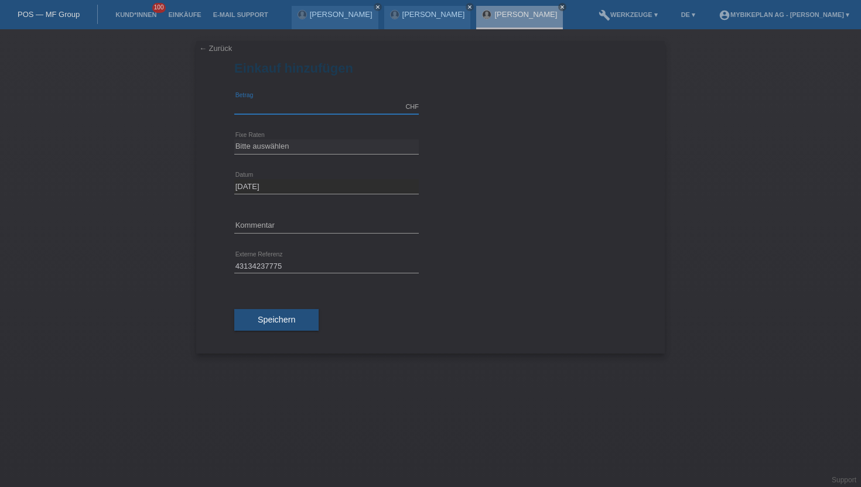
click at [263, 112] on input "text" at bounding box center [326, 107] width 185 height 15
click at [271, 106] on input "40" at bounding box center [326, 107] width 185 height 15
type input "4"
type input "4067.78"
click at [301, 148] on select "Bitte auswählen 6 Raten 12 Raten 18 Raten 24 Raten 36 Raten 48 Raten" at bounding box center [326, 146] width 185 height 14
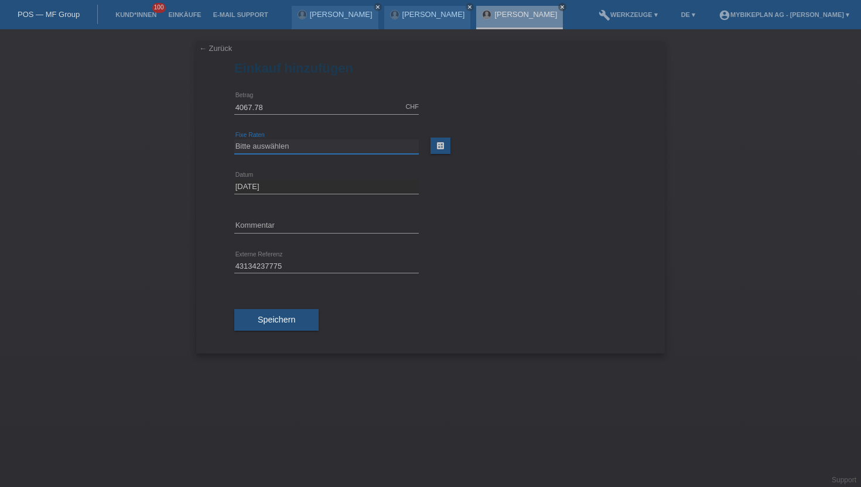
select select "488"
click at [234, 139] on select "Bitte auswählen 6 Raten 12 Raten 18 Raten 24 Raten 36 Raten 48 Raten" at bounding box center [326, 146] width 185 height 14
click at [251, 110] on input "4067.78" at bounding box center [326, 107] width 185 height 15
type input "3567.78"
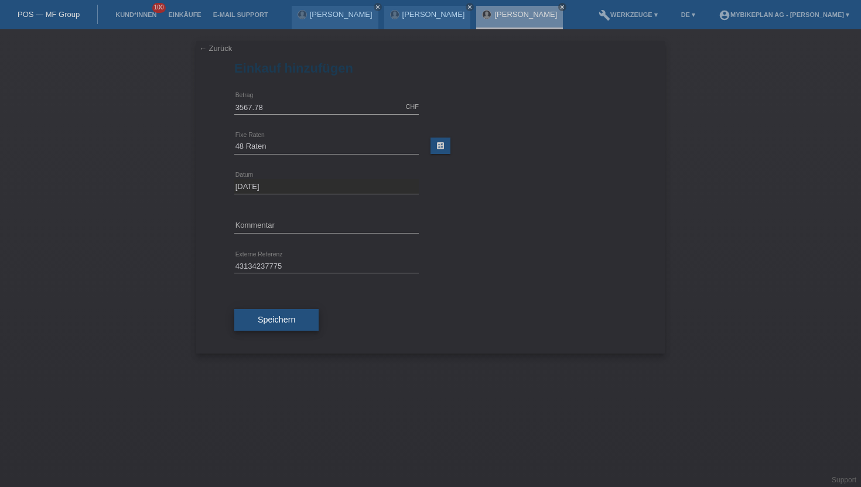
click at [257, 315] on button "Speichern" at bounding box center [276, 320] width 84 height 22
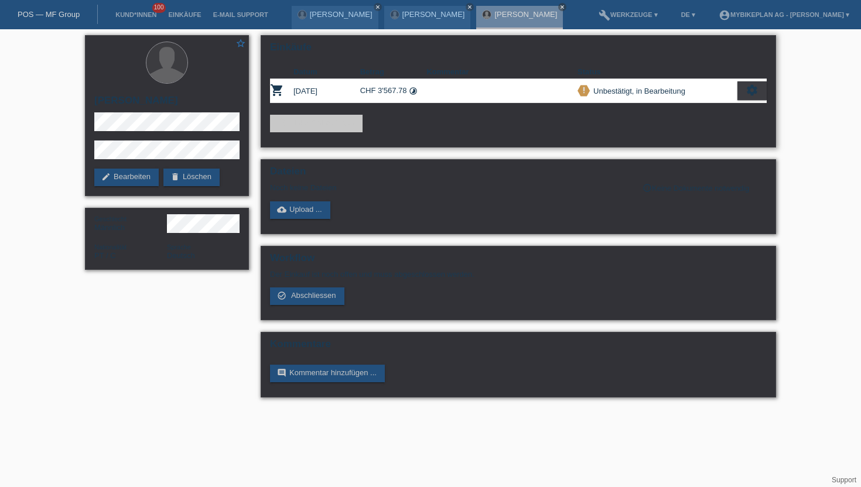
click at [745, 92] on div "settings" at bounding box center [752, 90] width 29 height 19
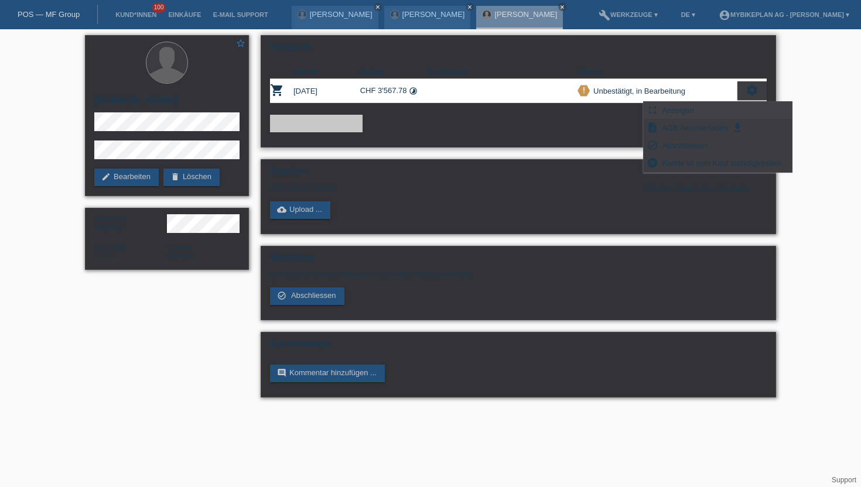
click at [708, 107] on div "fullscreen Anzeigen" at bounding box center [718, 111] width 148 height 18
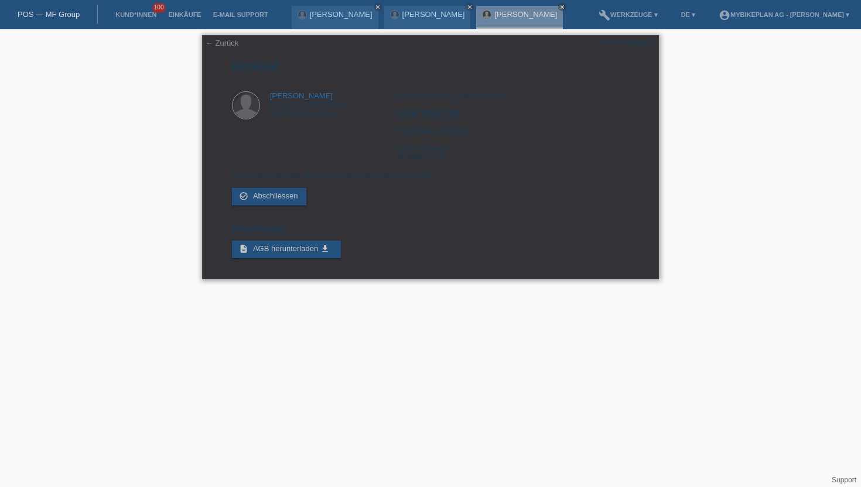
click at [626, 46] on div "POSP00026833" at bounding box center [626, 43] width 55 height 9
copy div "POSP00026833"
click at [131, 16] on link "Kund*innen" at bounding box center [136, 14] width 53 height 7
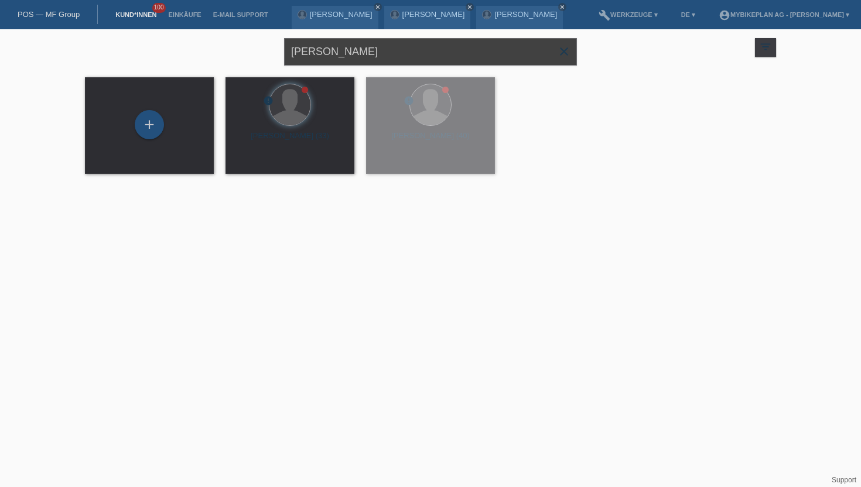
drag, startPoint x: 386, startPoint y: 51, endPoint x: 209, endPoint y: 50, distance: 177.5
click at [209, 50] on div "[PERSON_NAME] close filter_list view_module Alle Kund*innen anzeigen star Marki…" at bounding box center [430, 50] width 703 height 42
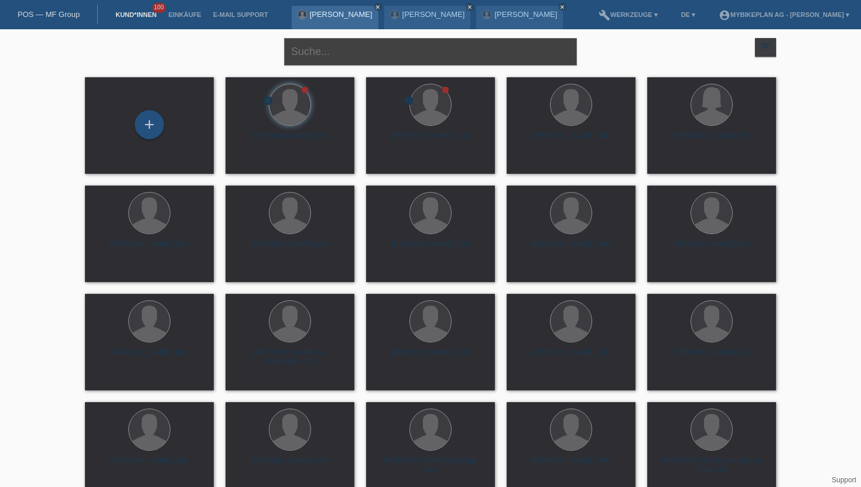
paste input "[PERSON_NAME]"
type input "[PERSON_NAME]"
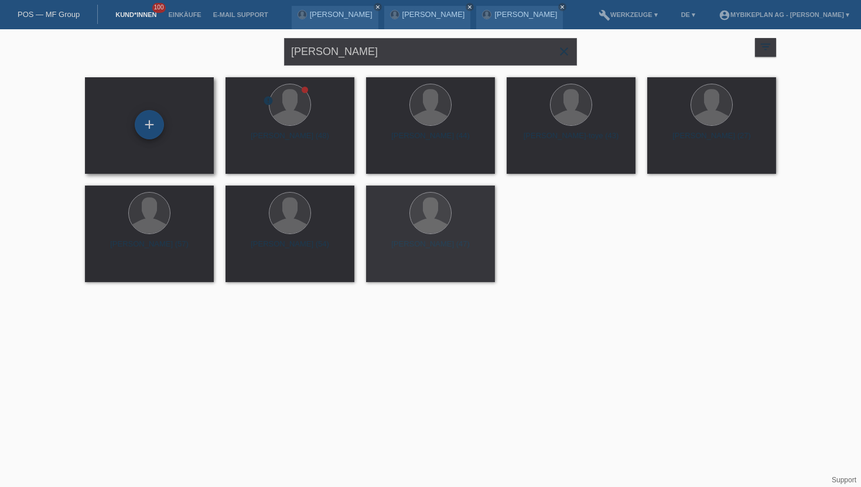
click at [145, 120] on div "+" at bounding box center [149, 124] width 29 height 29
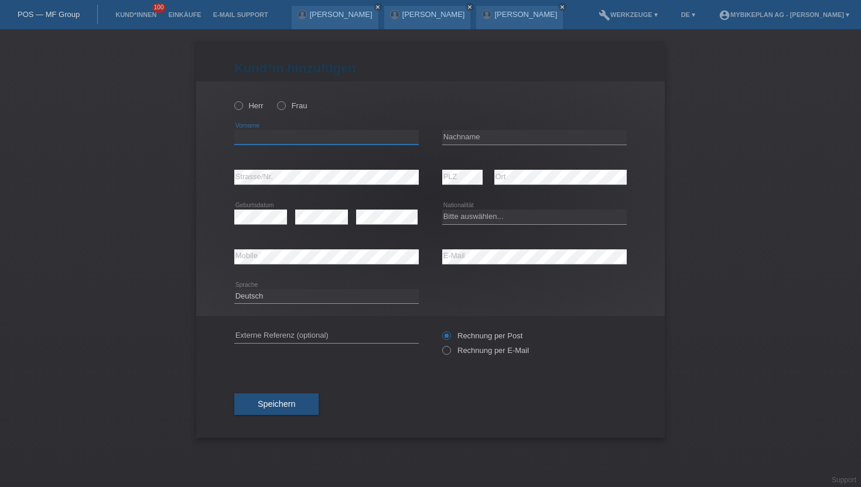
click at [251, 144] on input "text" at bounding box center [326, 137] width 185 height 15
paste input "[PERSON_NAME]"
click at [271, 135] on input "[PERSON_NAME]" at bounding box center [326, 137] width 185 height 15
type input "[PERSON_NAME]"
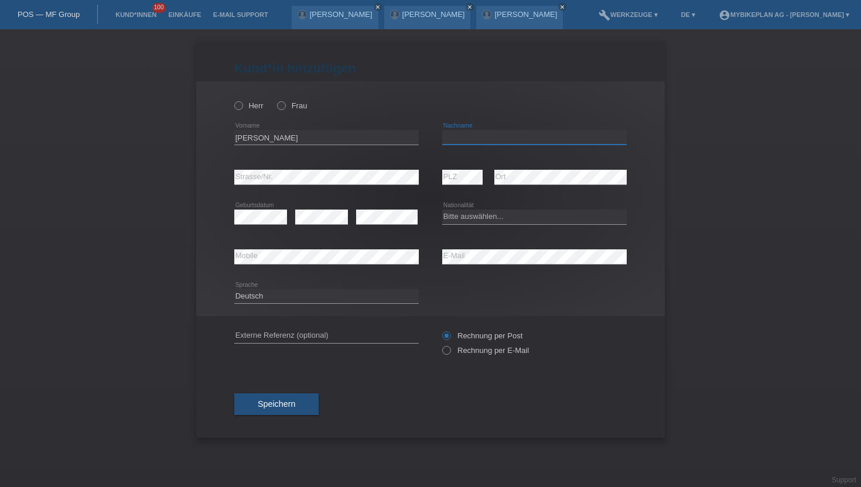
paste input "Denais"
click at [458, 140] on input "text" at bounding box center [534, 137] width 185 height 15
type input "Denais"
click at [233, 100] on icon at bounding box center [233, 100] width 0 height 0
click at [241, 108] on input "Herr" at bounding box center [238, 105] width 8 height 8
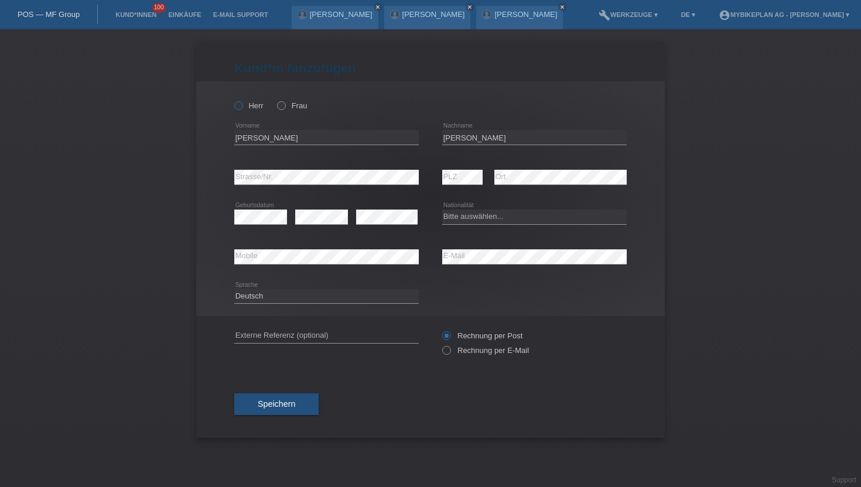
radio input "true"
click at [441, 345] on icon at bounding box center [441, 345] width 0 height 0
click at [450, 352] on input "Rechnung per E-Mail" at bounding box center [446, 353] width 8 height 15
radio input "true"
click at [482, 214] on select "Bitte auswählen... Schweiz Deutschland Liechtenstein Österreich ------------ Af…" at bounding box center [534, 217] width 185 height 14
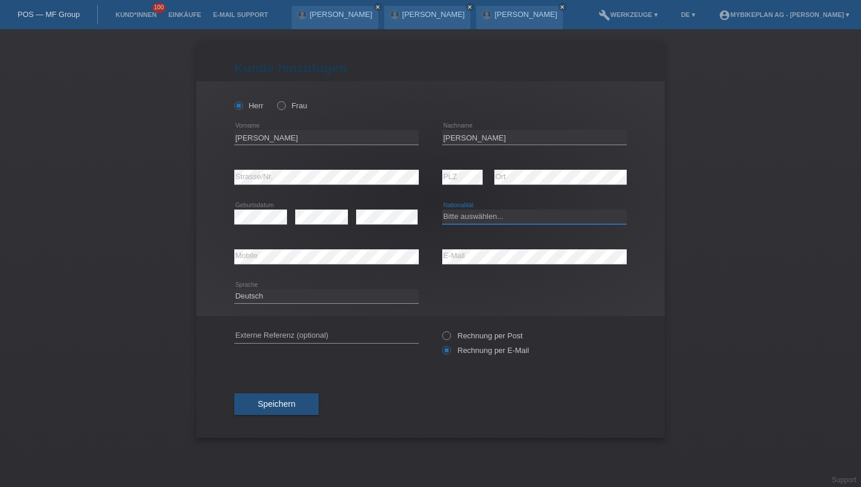
select select "FR"
click at [442, 210] on select "Bitte auswählen... Schweiz Deutschland Liechtenstein Österreich ------------ Af…" at bounding box center [534, 217] width 185 height 14
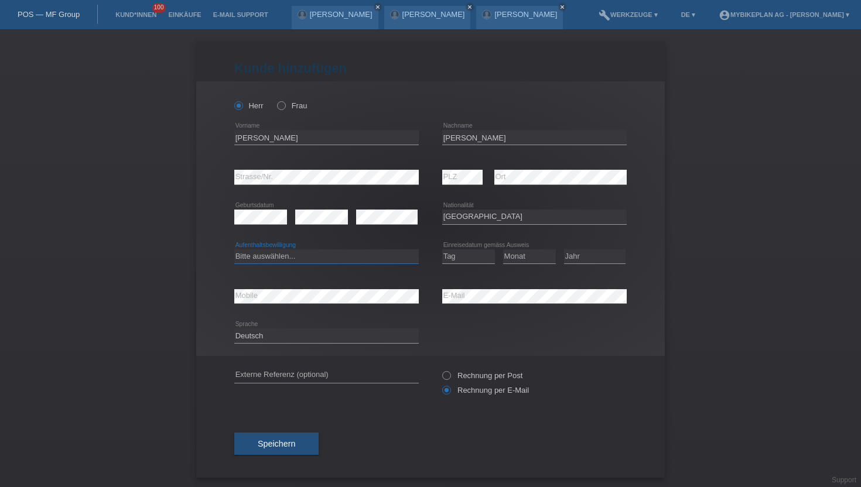
click at [255, 254] on select "Bitte auswählen... C B B - Flüchtlingsstatus Andere" at bounding box center [326, 257] width 185 height 14
select select "C"
click at [234, 250] on select "Bitte auswählen... C B B - Flüchtlingsstatus Andere" at bounding box center [326, 257] width 185 height 14
click at [462, 261] on select "Tag 01 02 03 04 05 06 07 08 09 10 11" at bounding box center [468, 257] width 53 height 14
select select "28"
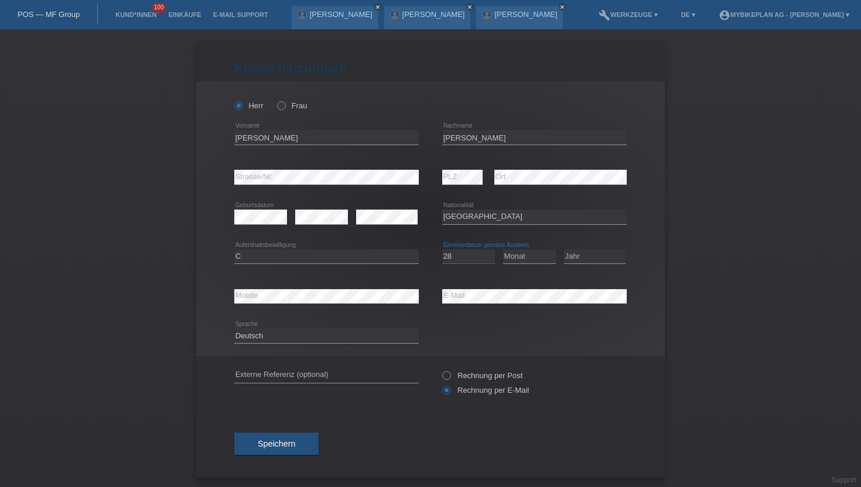
click at [442, 250] on select "Tag 01 02 03 04 05 06 07 08 09 10 11" at bounding box center [468, 257] width 53 height 14
click at [530, 253] on select "Monat 01 02 03 04 05 06 07 08 09 10 11" at bounding box center [529, 257] width 53 height 14
select select "05"
click at [503, 250] on select "Monat 01 02 03 04 05 06 07 08 09 10 11" at bounding box center [529, 257] width 53 height 14
click at [582, 255] on select "Jahr 2025 2024 2023 2022 2021 2020 2019 2018 2017 2016 2015 2014 2013 2012 2011…" at bounding box center [595, 257] width 62 height 14
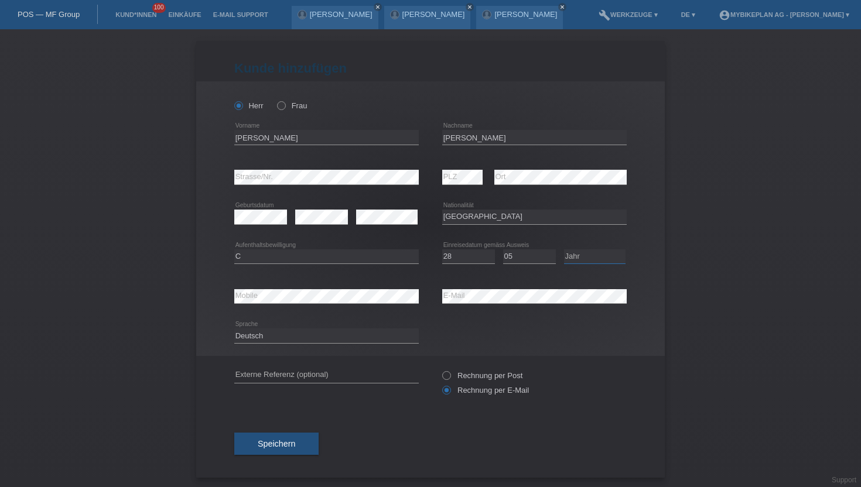
select select "2002"
click at [564, 250] on select "Jahr 2025 2024 2023 2022 2021 2020 2019 2018 2017 2016 2015 2014 2013 2012 2011…" at bounding box center [595, 257] width 62 height 14
click at [268, 340] on select "Deutsch Français Italiano English" at bounding box center [326, 336] width 185 height 14
select select "fr"
click at [234, 329] on select "Deutsch Français Italiano English" at bounding box center [326, 336] width 185 height 14
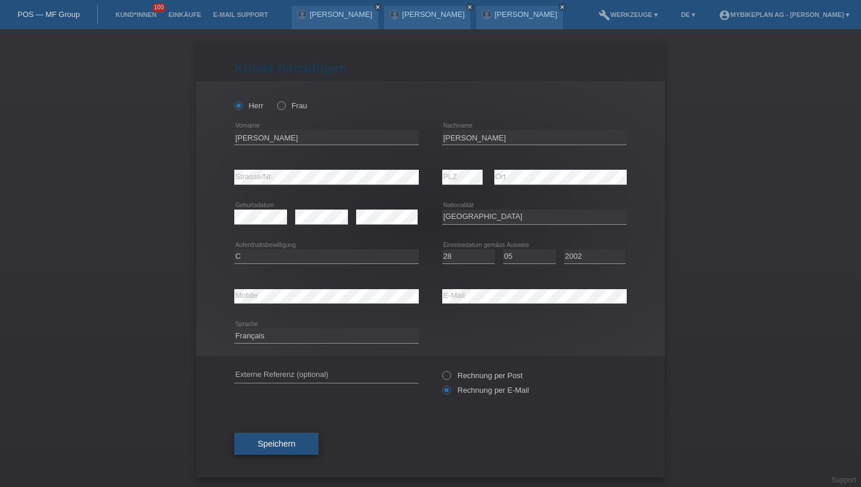
click at [282, 449] on span "Speichern" at bounding box center [276, 443] width 37 height 9
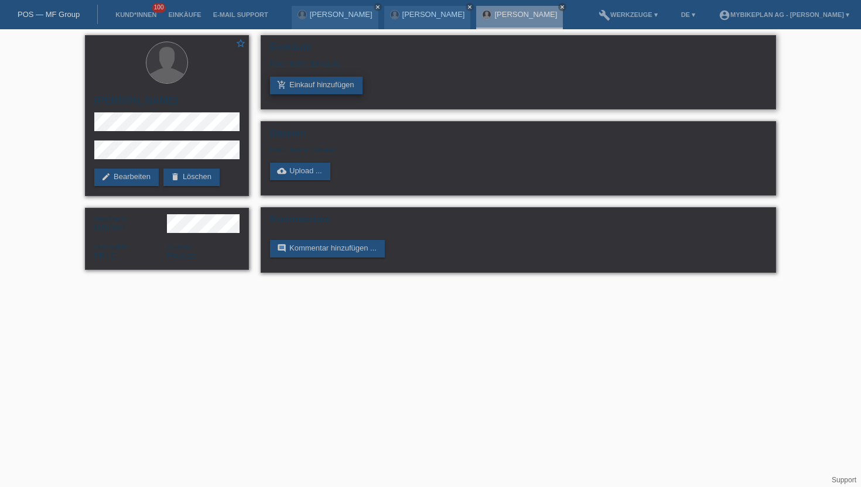
click at [296, 86] on link "add_shopping_cart Einkauf hinzufügen" at bounding box center [316, 86] width 93 height 18
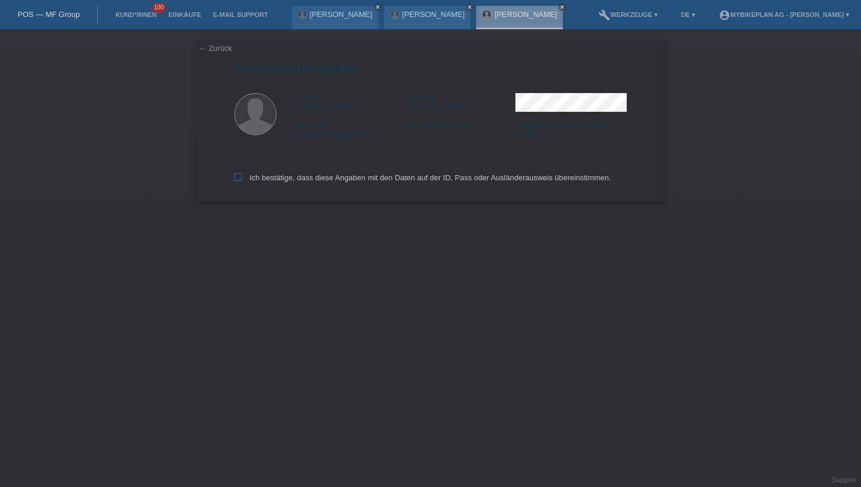
click at [235, 178] on icon at bounding box center [238, 177] width 8 height 8
click at [235, 178] on input "Ich bestätige, dass diese Angaben mit den Daten auf der ID, Pass oder Ausländer…" at bounding box center [238, 177] width 8 height 8
checkbox input "true"
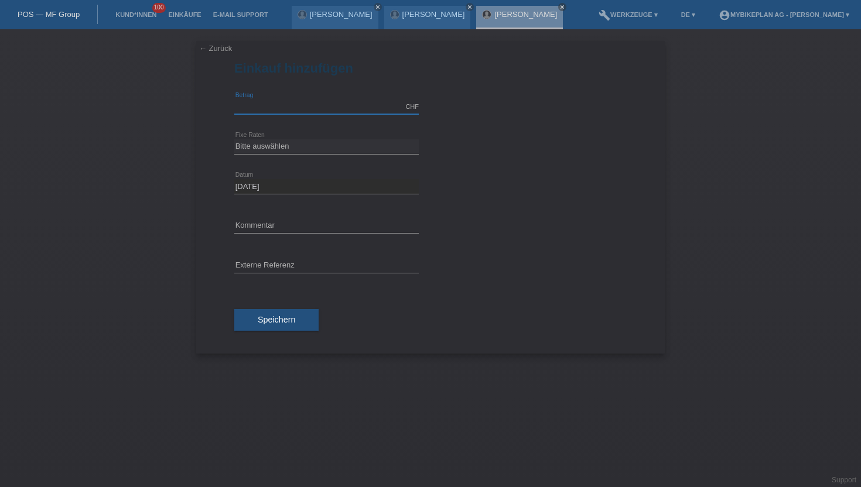
click at [315, 108] on input "text" at bounding box center [326, 107] width 185 height 15
type input "8499.00"
click at [282, 264] on input "text" at bounding box center [326, 266] width 185 height 15
paste input "43135468103"
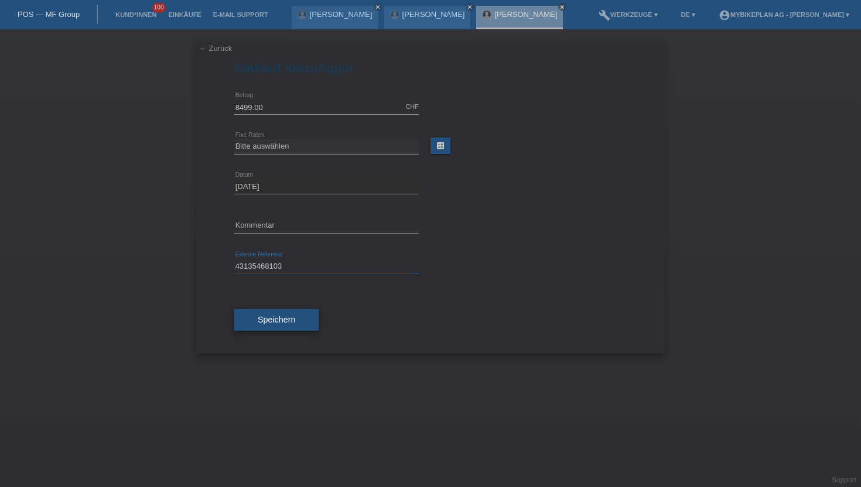
type input "43135468103"
click at [277, 323] on span "Speichern" at bounding box center [276, 319] width 37 height 9
